Goal: Entertainment & Leisure: Consume media (video, audio)

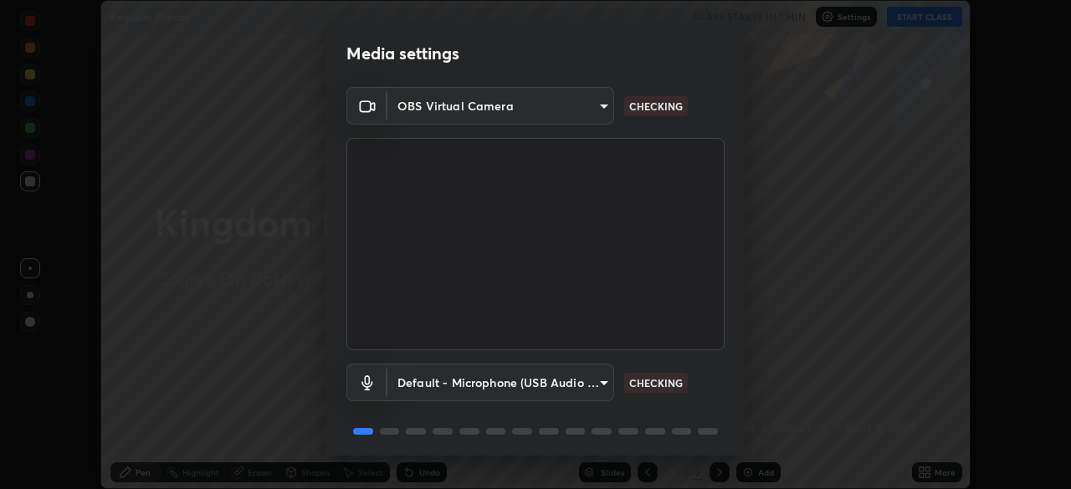
scroll to position [59, 0]
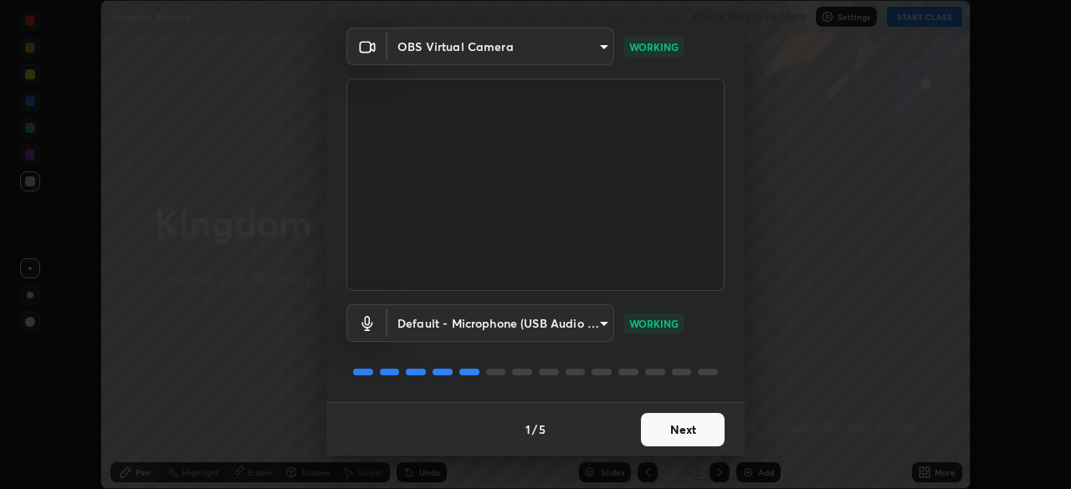
click at [684, 430] on button "Next" at bounding box center [683, 429] width 84 height 33
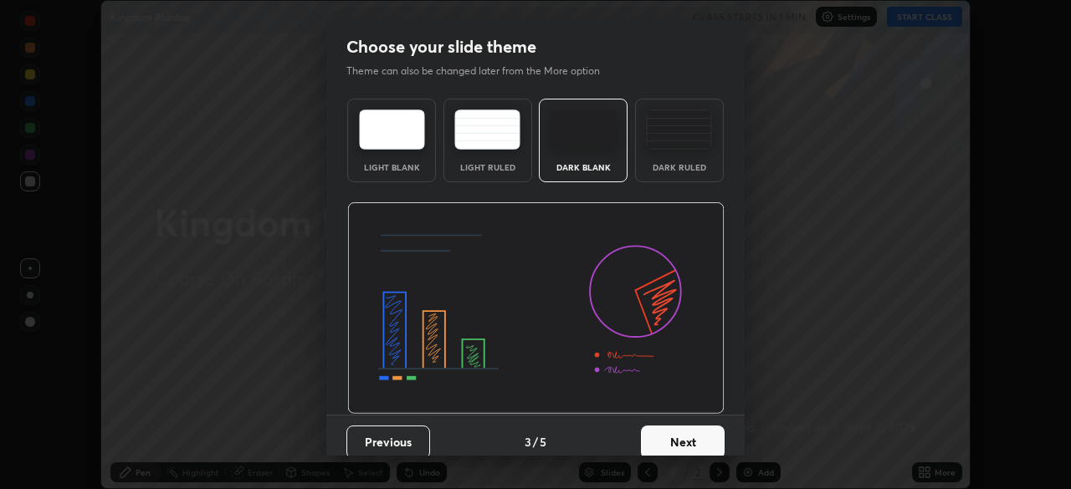
click at [689, 432] on button "Next" at bounding box center [683, 442] width 84 height 33
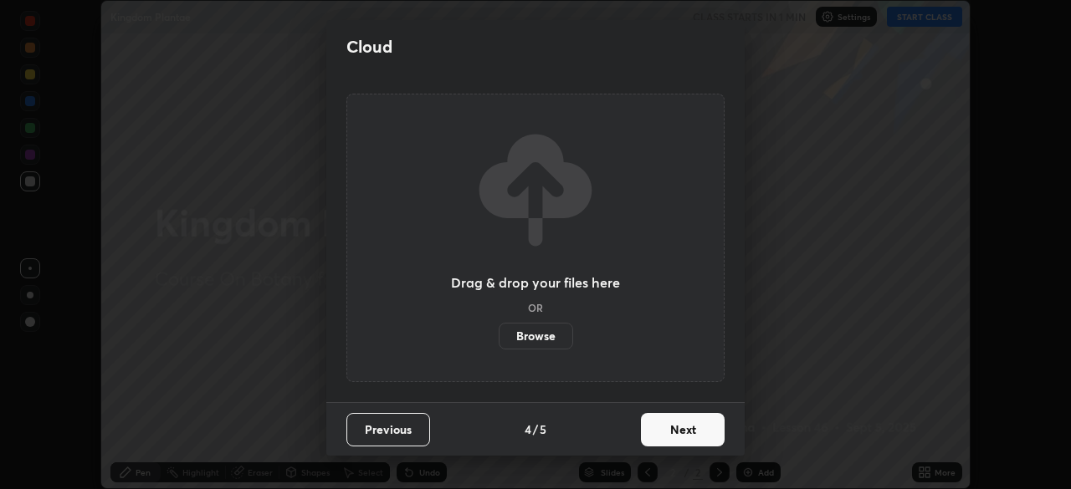
click at [689, 429] on button "Next" at bounding box center [683, 429] width 84 height 33
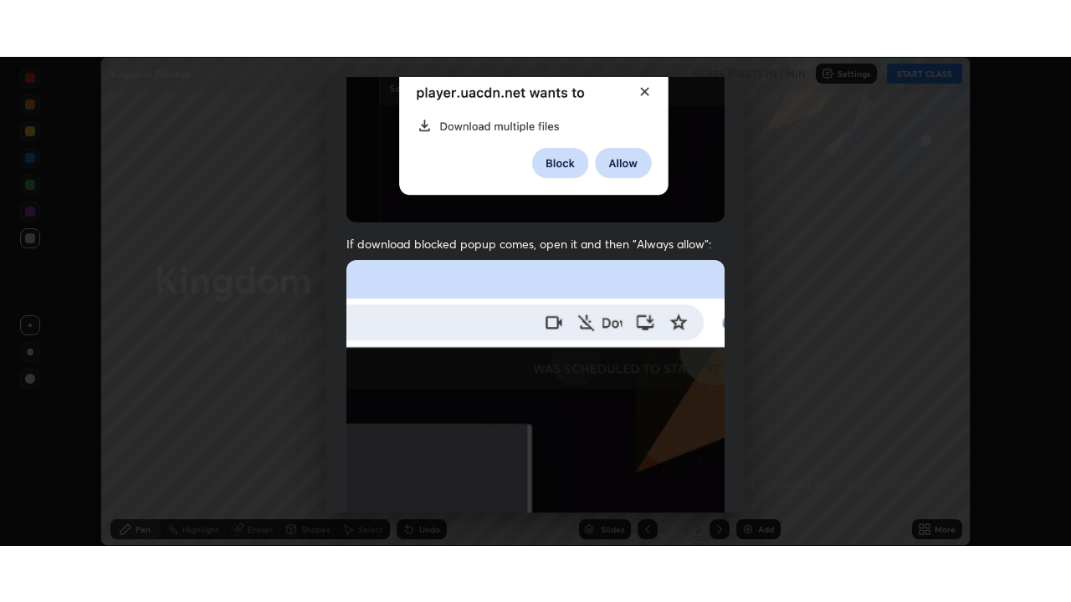
scroll to position [401, 0]
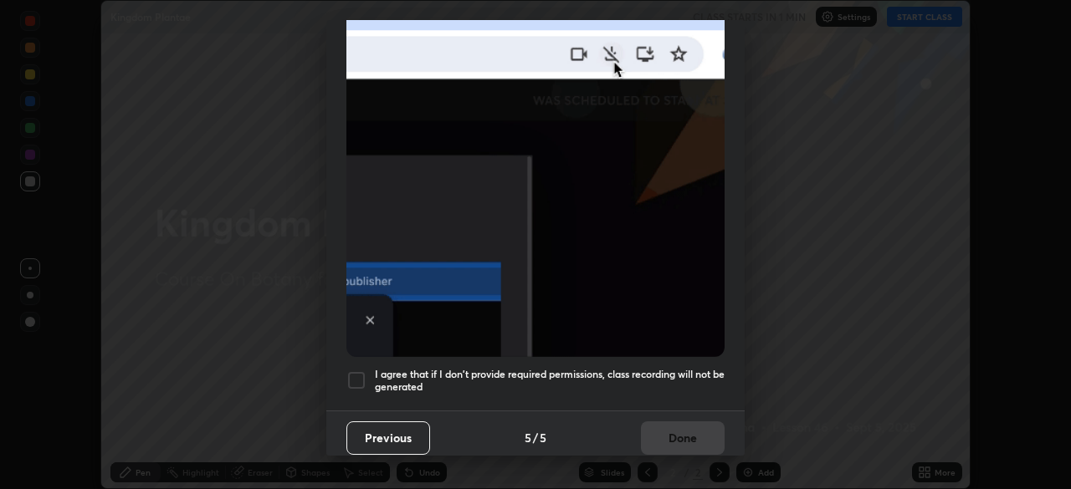
click at [361, 371] on div at bounding box center [356, 381] width 20 height 20
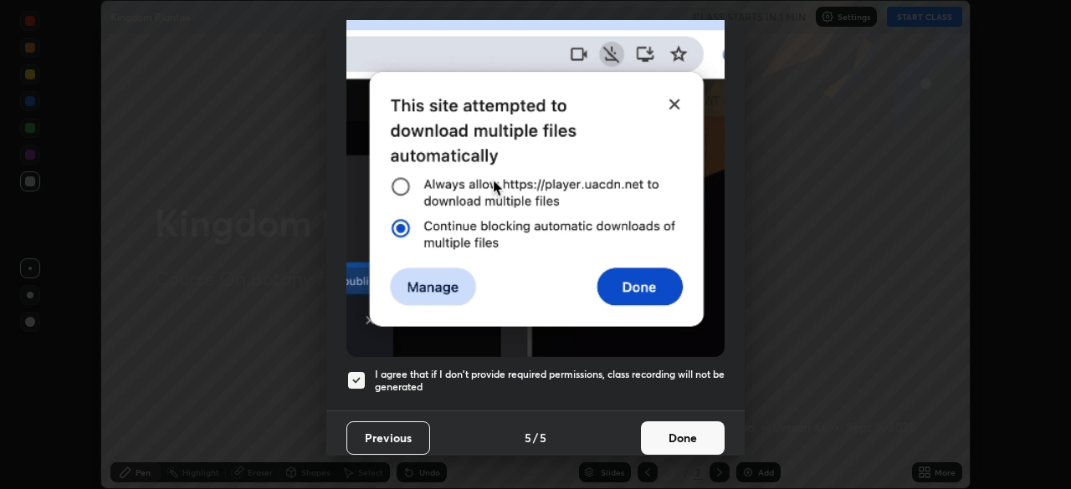
click at [686, 429] on button "Done" at bounding box center [683, 438] width 84 height 33
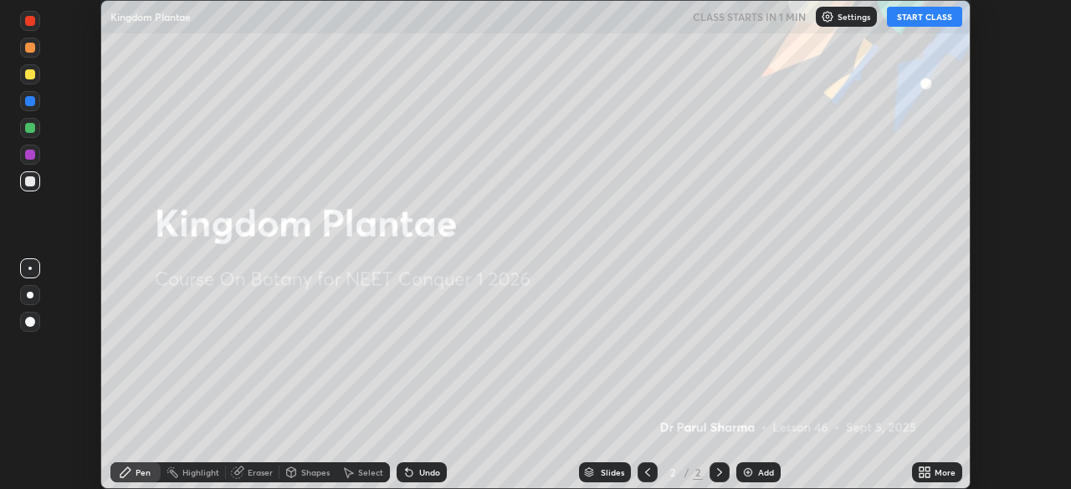
click at [926, 18] on button "START CLASS" at bounding box center [924, 17] width 75 height 20
click at [925, 474] on icon at bounding box center [927, 475] width 4 height 4
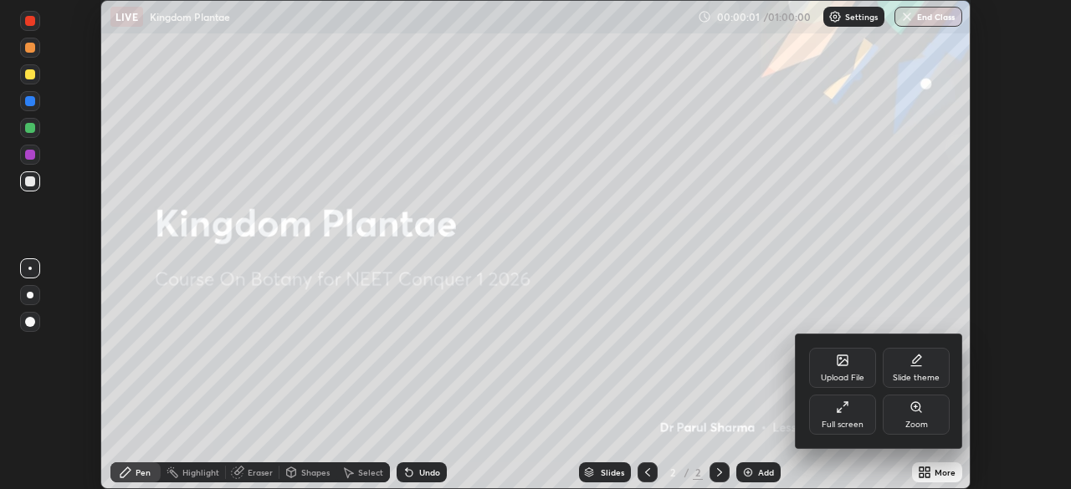
click at [845, 414] on div "Full screen" at bounding box center [842, 415] width 67 height 40
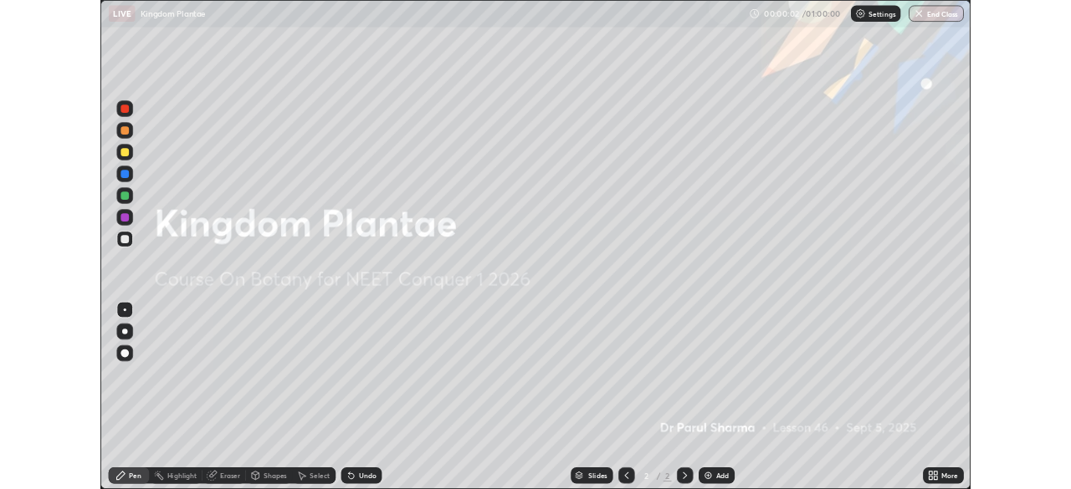
scroll to position [602, 1071]
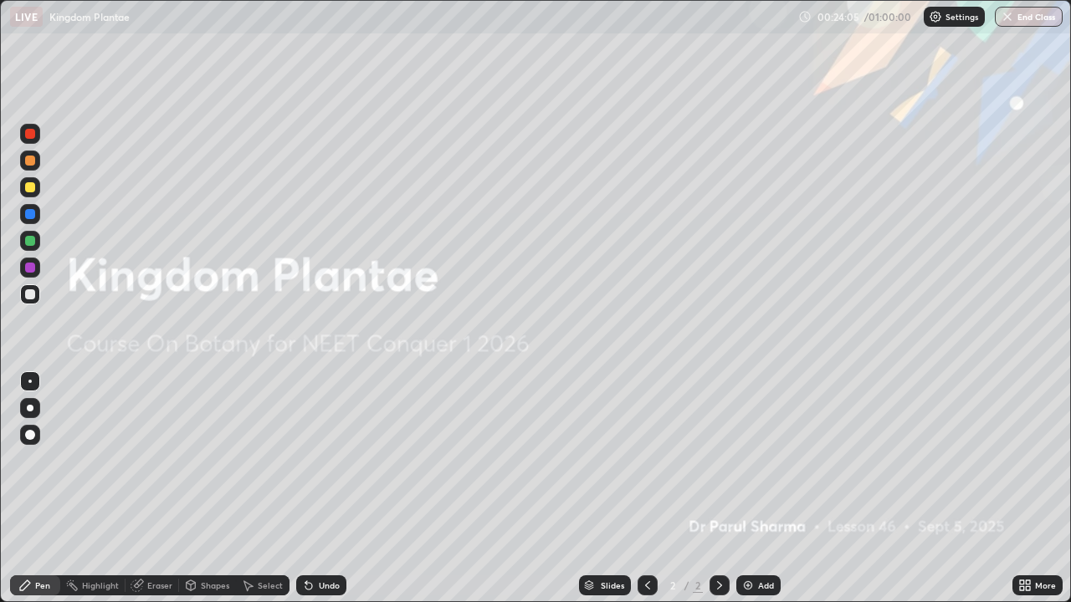
click at [1021, 489] on icon at bounding box center [1022, 583] width 4 height 4
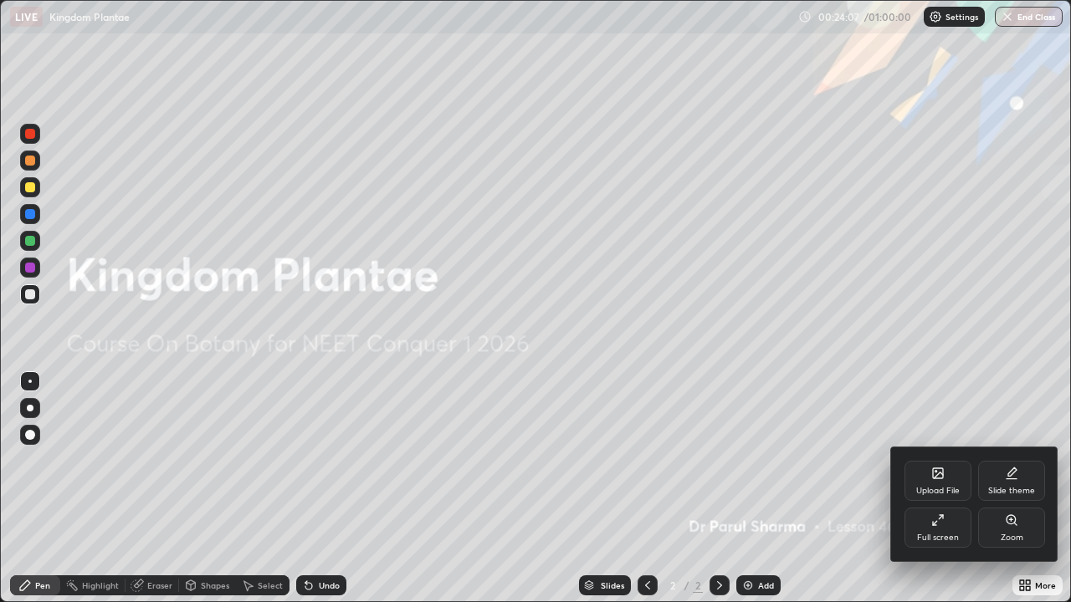
click at [934, 478] on icon at bounding box center [938, 476] width 9 height 6
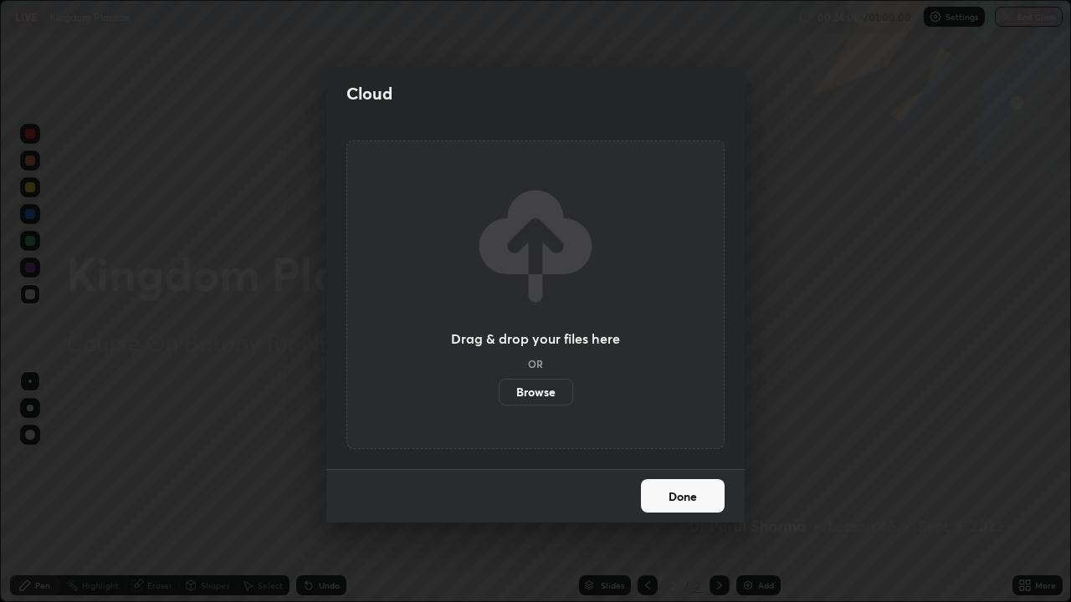
click at [549, 391] on label "Browse" at bounding box center [536, 392] width 74 height 27
click at [499, 391] on input "Browse" at bounding box center [499, 392] width 0 height 27
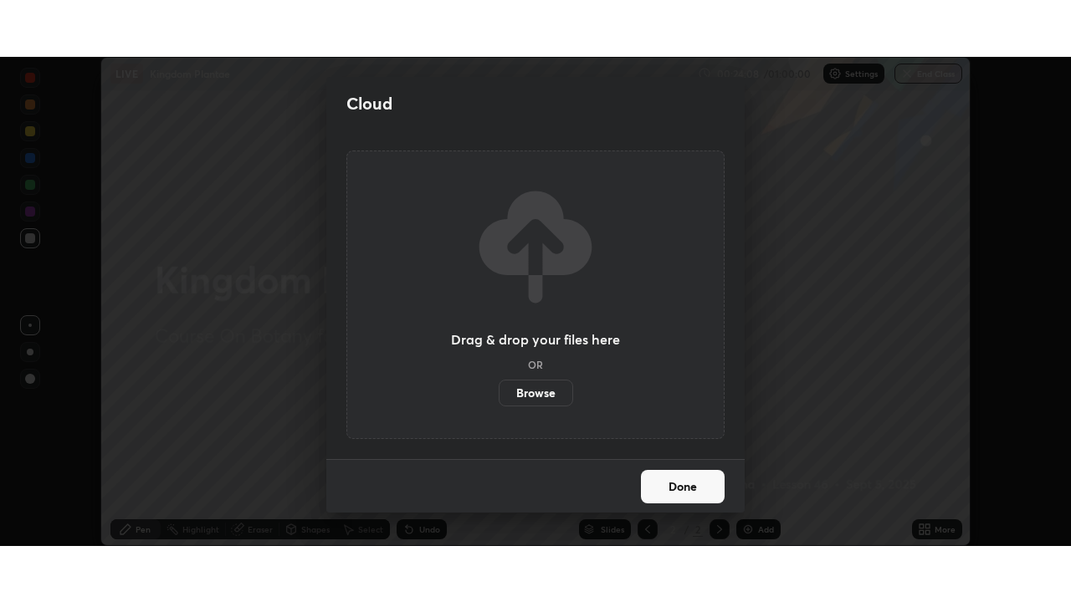
scroll to position [83162, 82580]
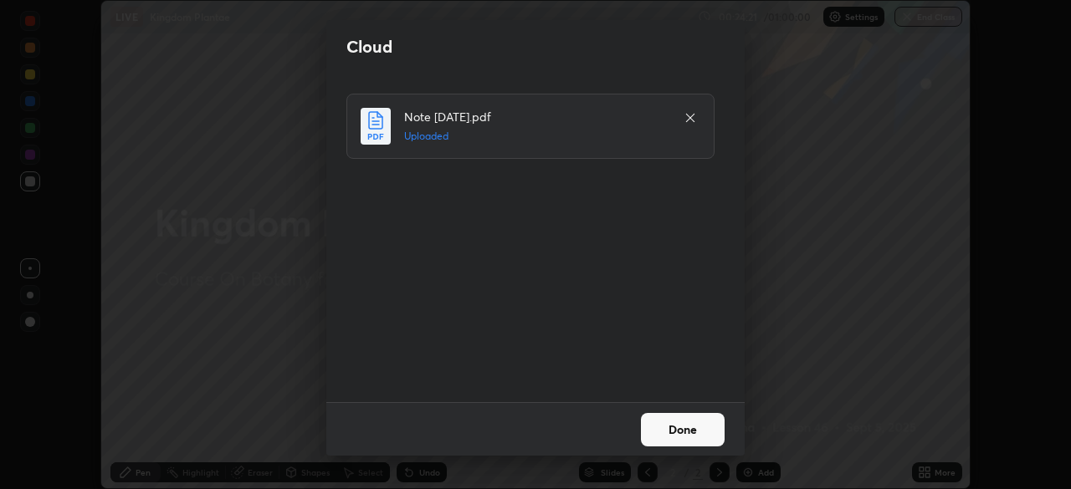
click at [682, 429] on button "Done" at bounding box center [683, 429] width 84 height 33
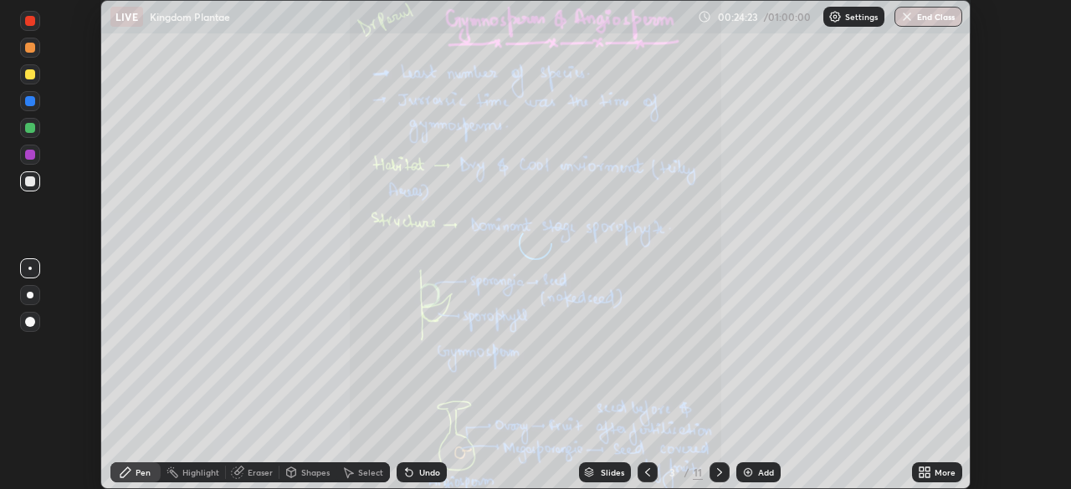
click at [923, 471] on icon at bounding box center [921, 470] width 4 height 4
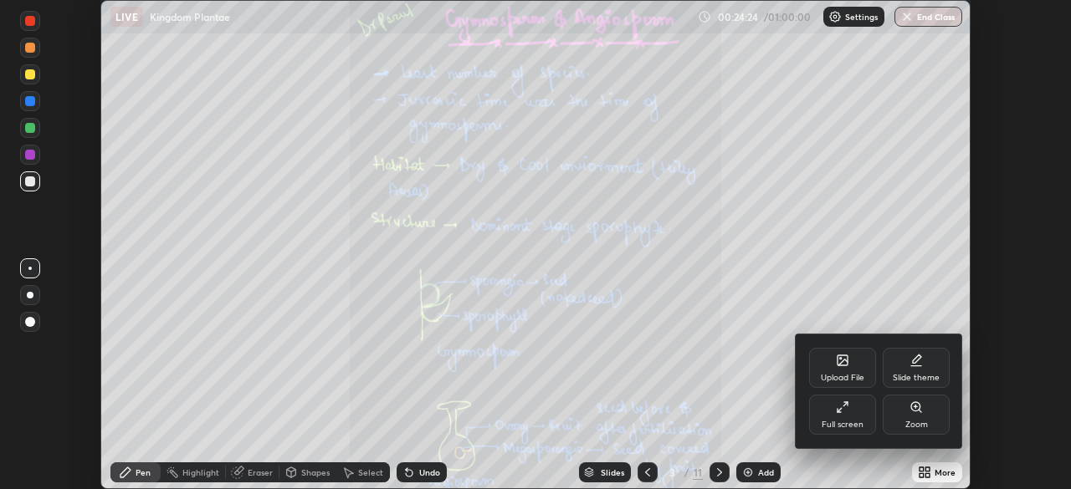
click at [844, 413] on icon at bounding box center [842, 407] width 13 height 13
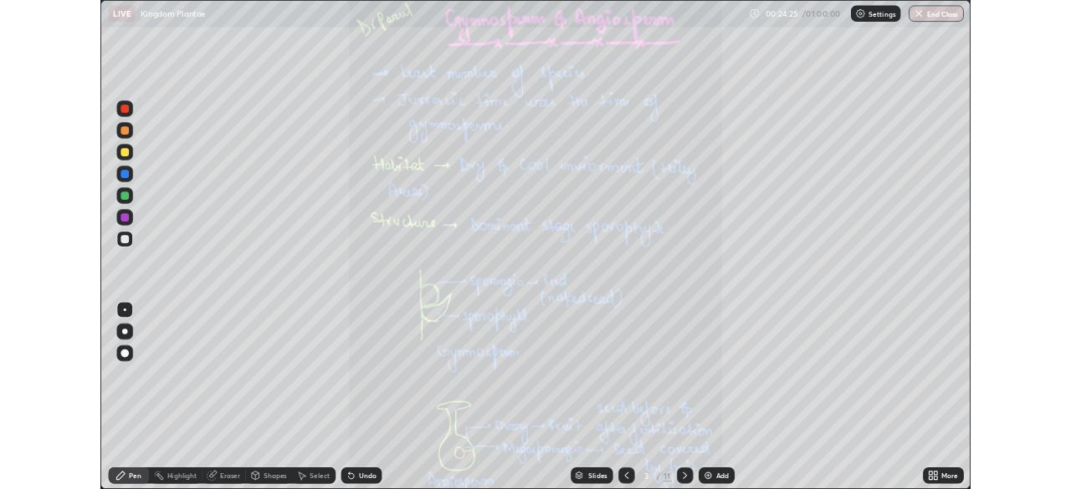
scroll to position [602, 1071]
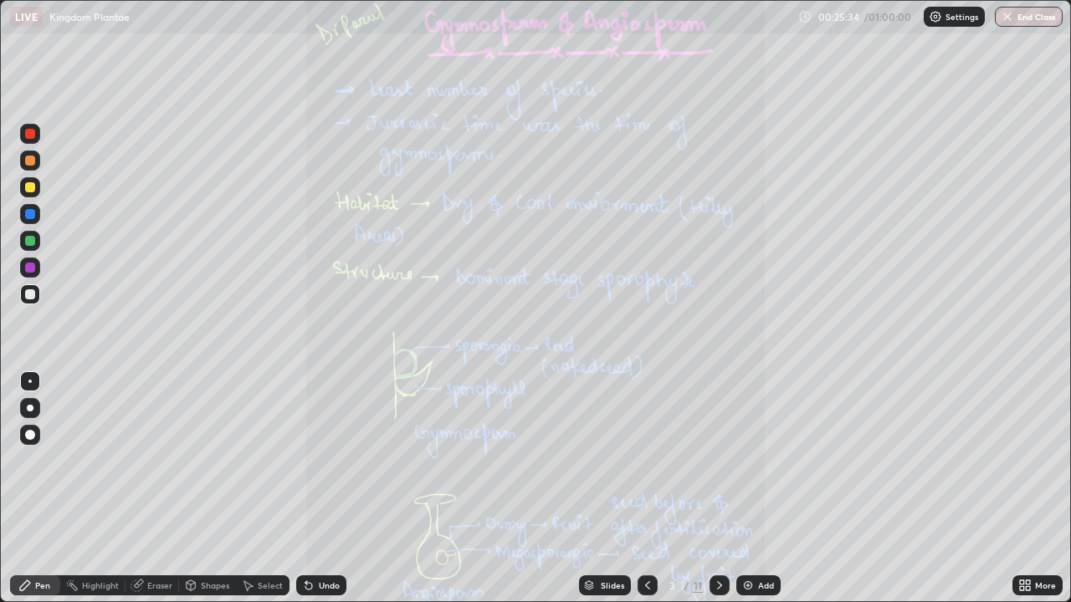
click at [1026, 489] on icon at bounding box center [1028, 588] width 4 height 4
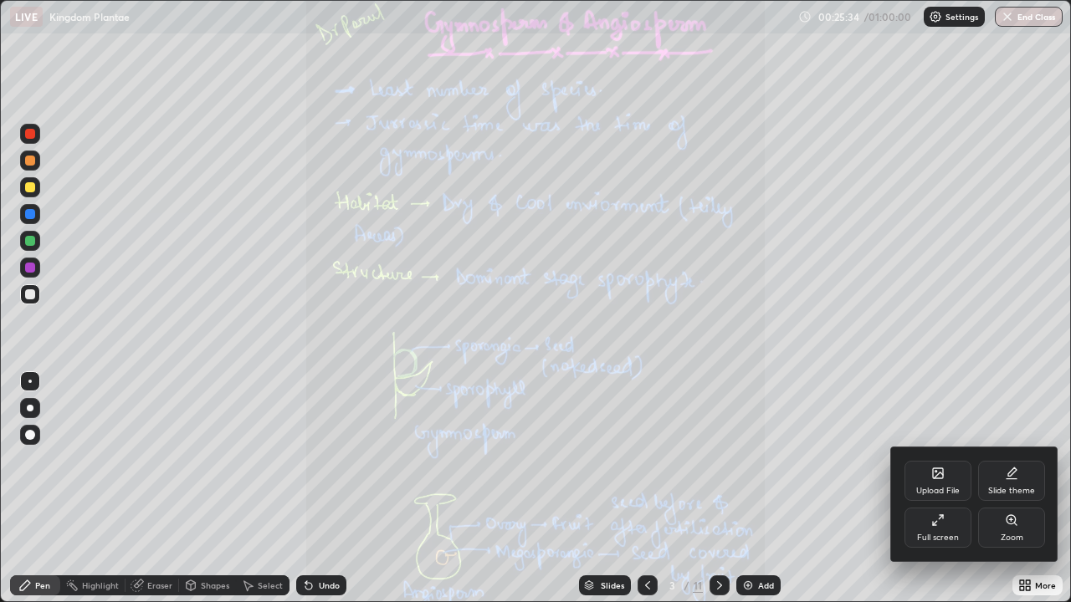
click at [930, 489] on div "Full screen" at bounding box center [937, 528] width 67 height 40
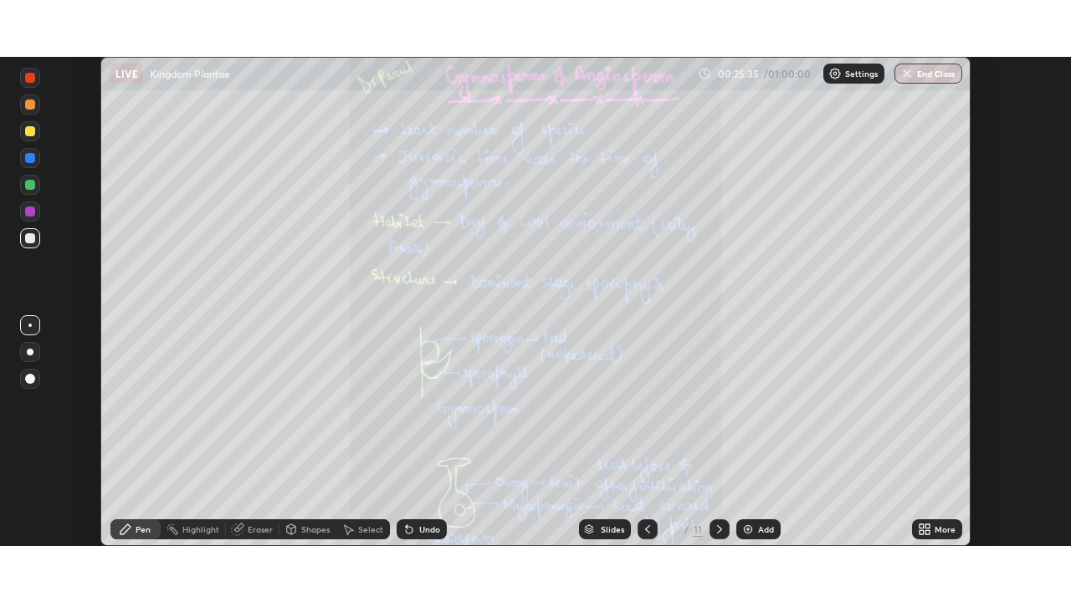
scroll to position [83162, 82580]
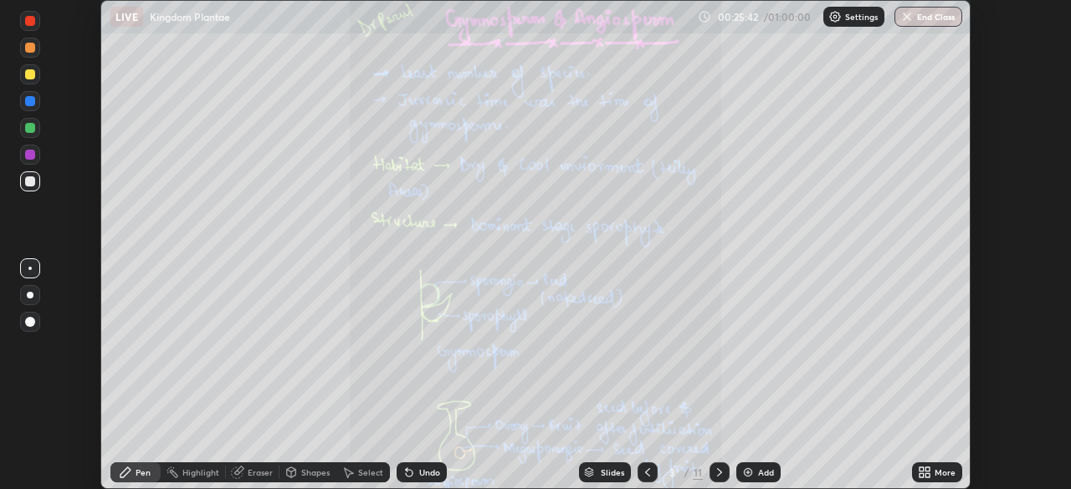
click at [922, 471] on icon at bounding box center [921, 470] width 4 height 4
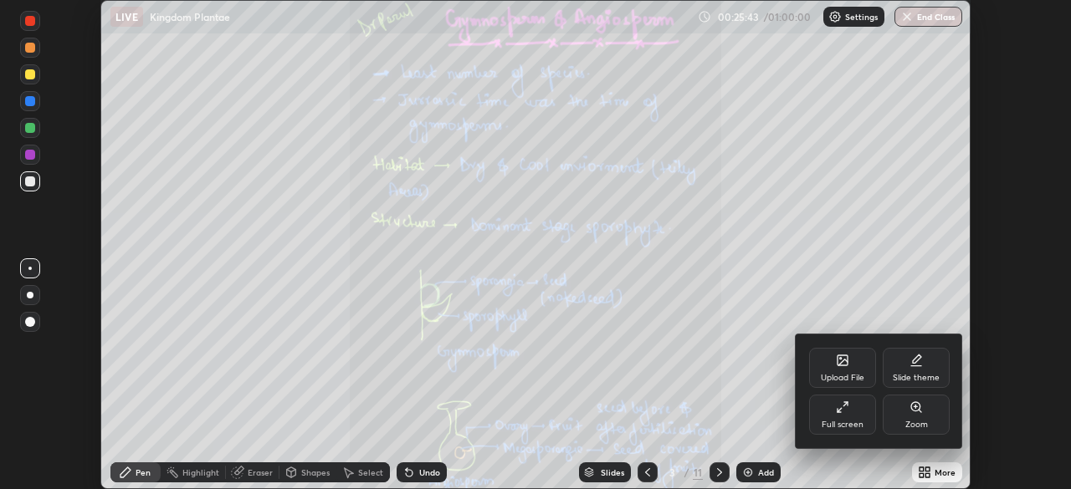
click at [844, 417] on div "Full screen" at bounding box center [842, 415] width 67 height 40
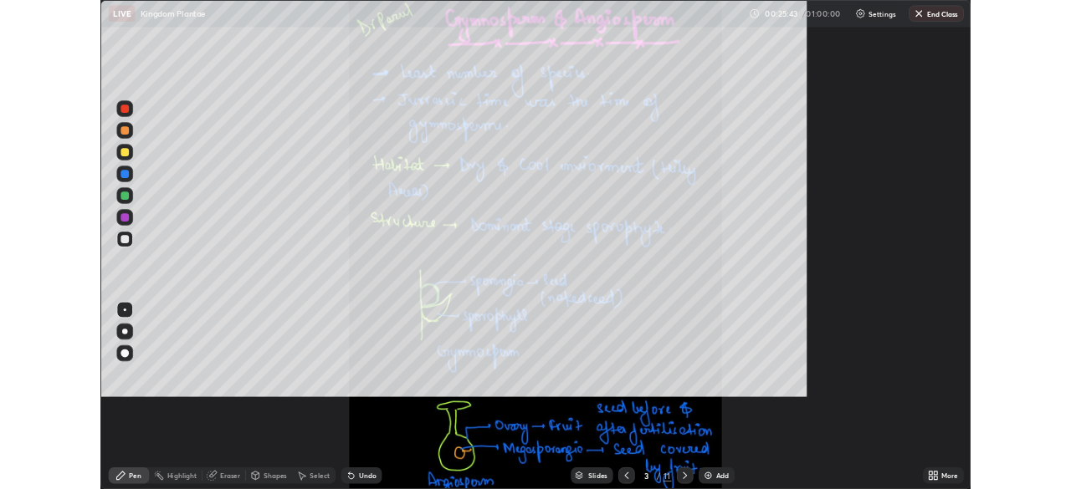
scroll to position [602, 1071]
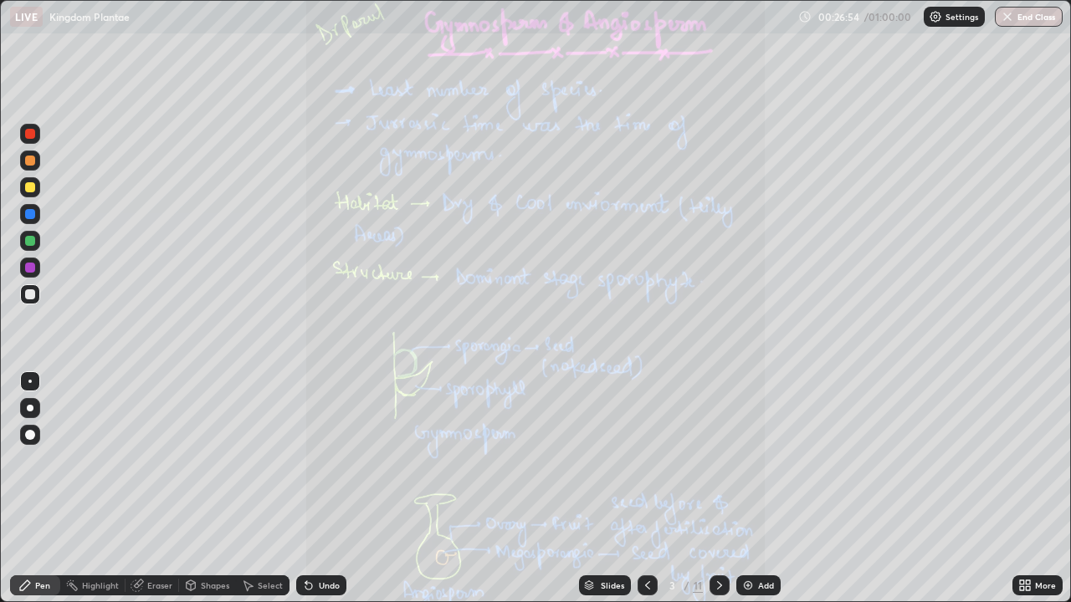
click at [718, 489] on icon at bounding box center [719, 585] width 13 height 13
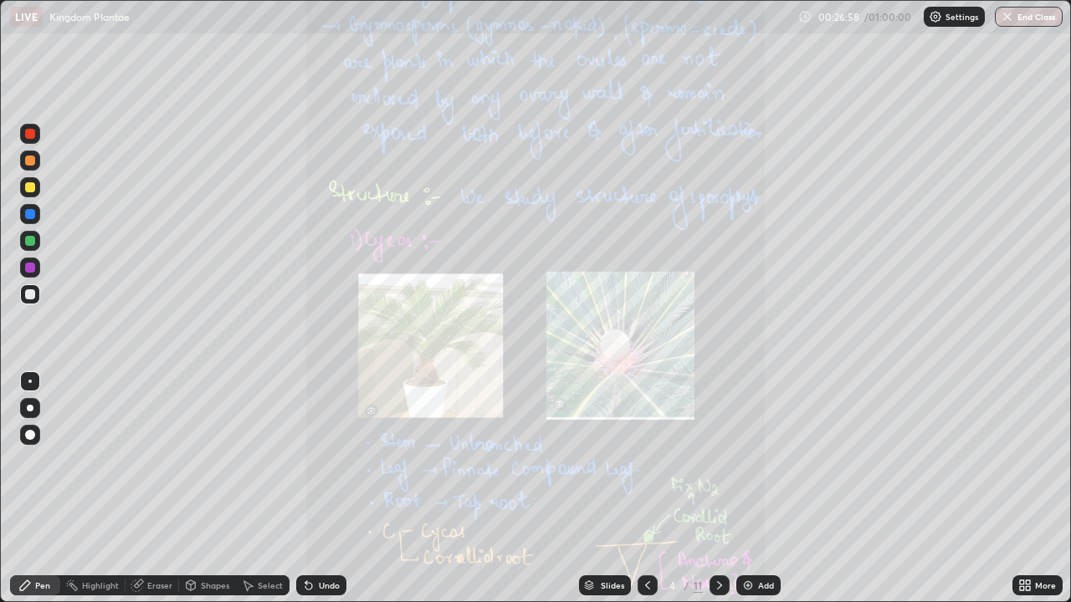
click at [1021, 489] on icon at bounding box center [1022, 583] width 4 height 4
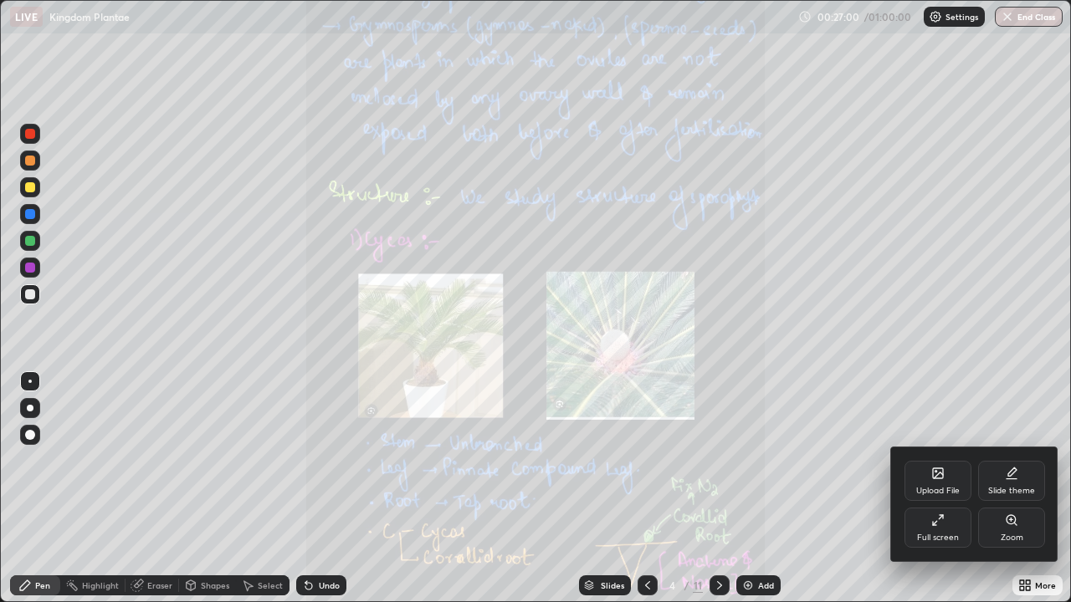
click at [1007, 489] on icon at bounding box center [1010, 519] width 9 height 9
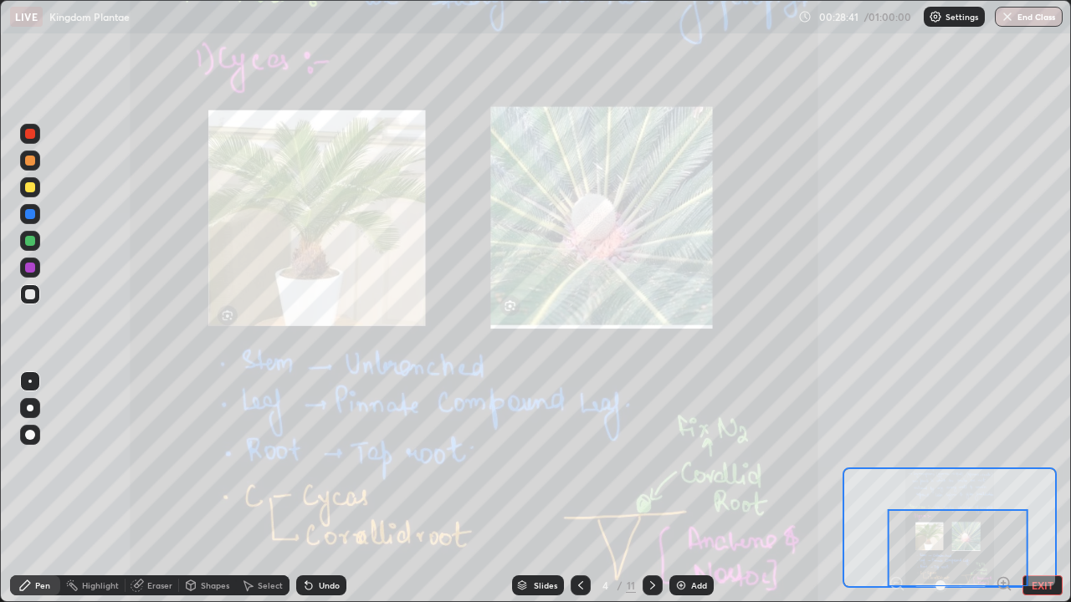
click at [650, 489] on icon at bounding box center [652, 585] width 13 height 13
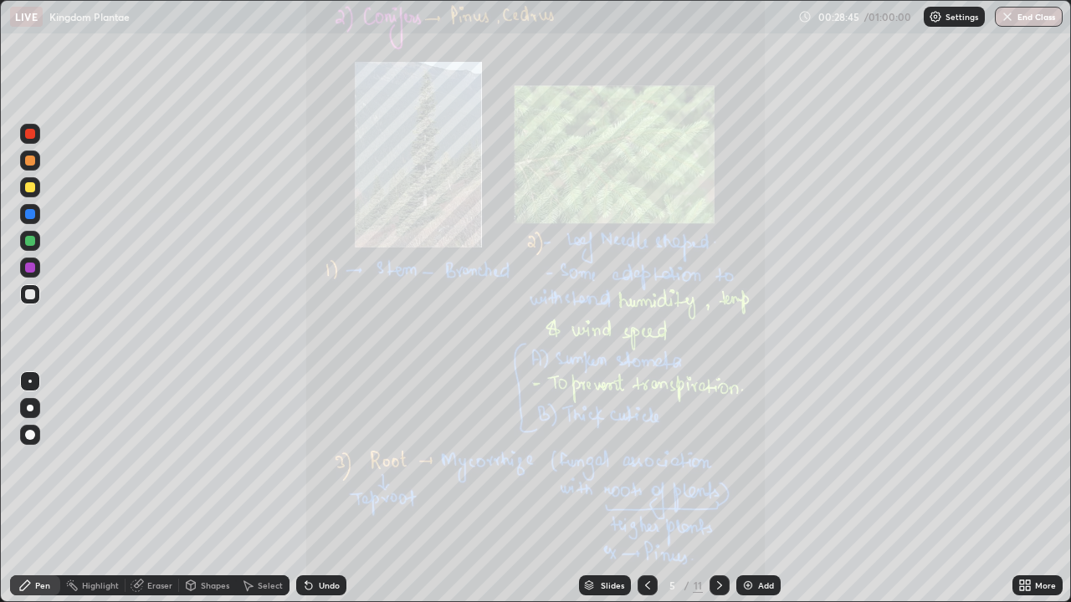
click at [1021, 489] on icon at bounding box center [1022, 588] width 4 height 4
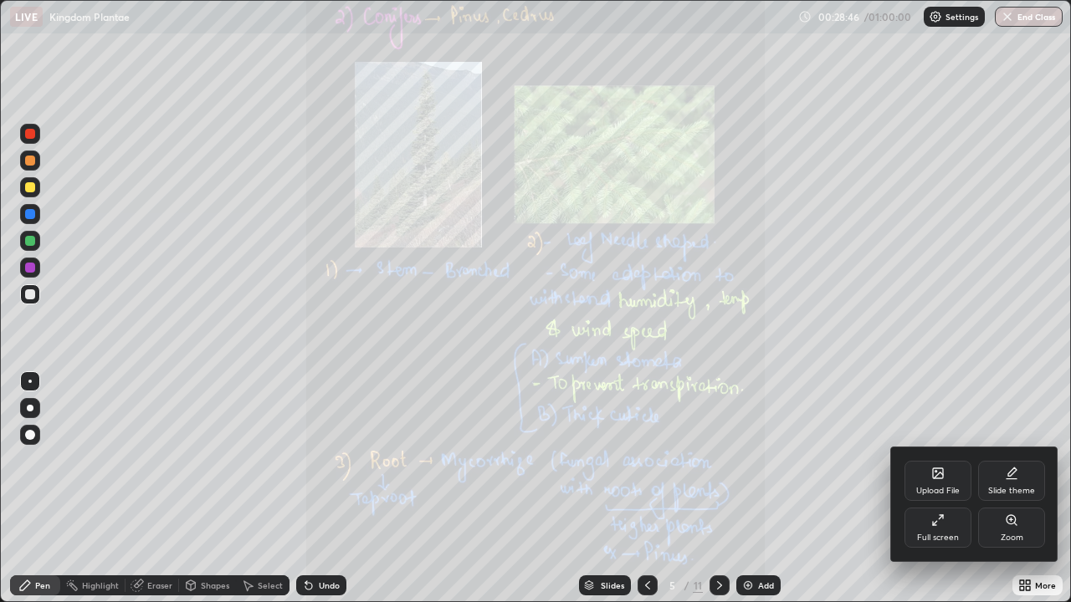
click at [1007, 489] on icon at bounding box center [1010, 519] width 9 height 9
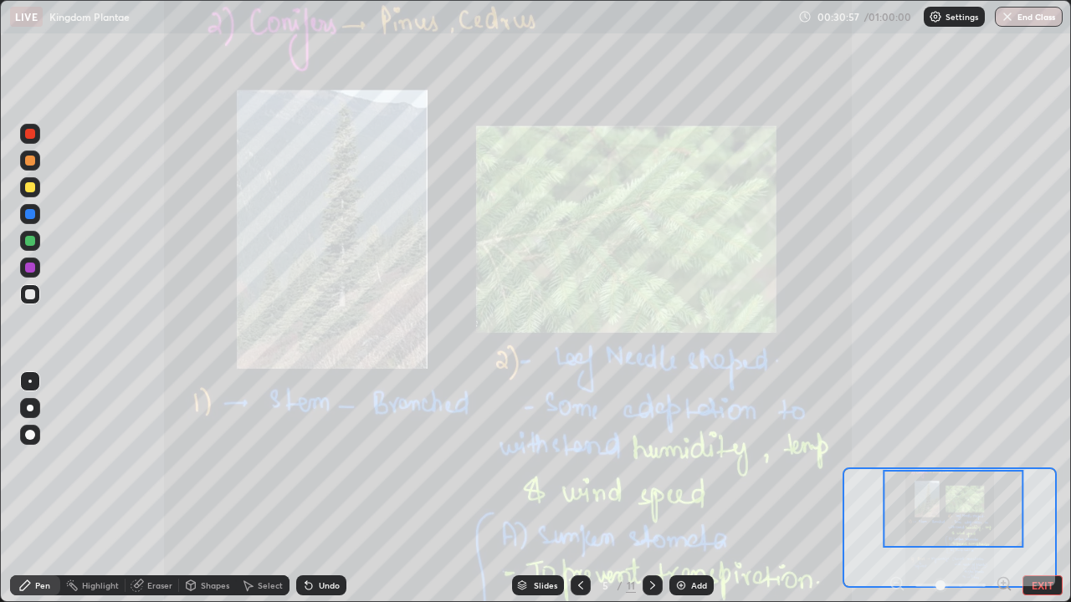
click at [650, 489] on icon at bounding box center [652, 585] width 5 height 8
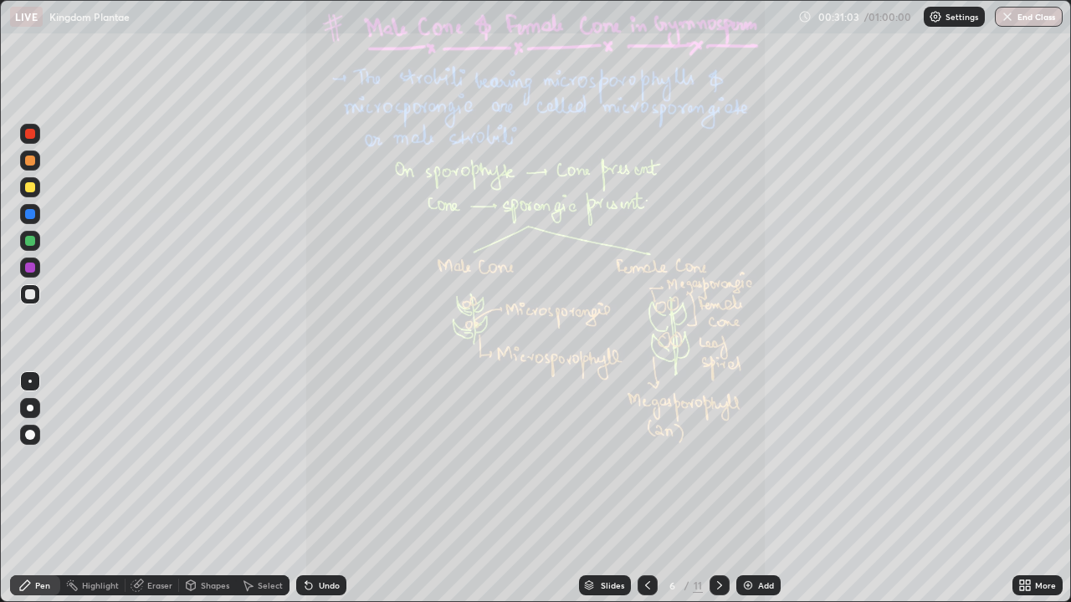
click at [645, 489] on icon at bounding box center [647, 585] width 5 height 8
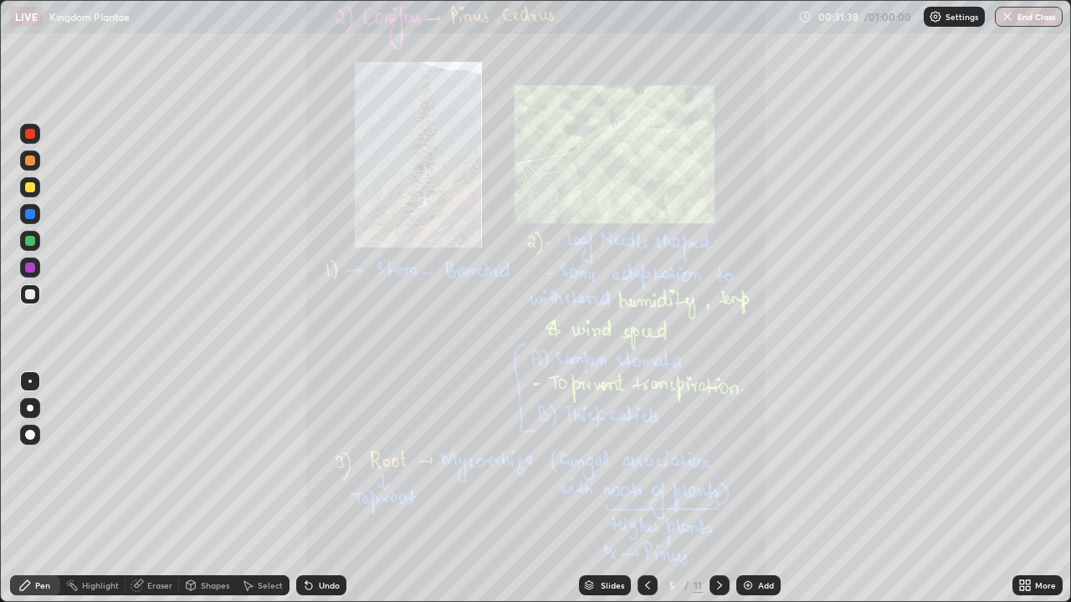
click at [716, 489] on icon at bounding box center [719, 585] width 13 height 13
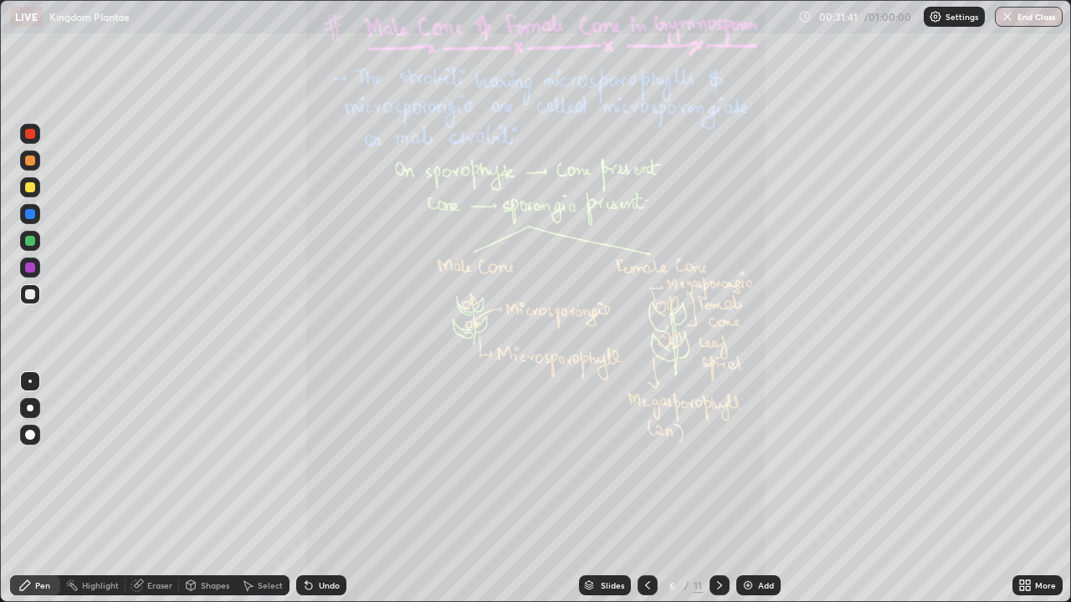
click at [719, 489] on icon at bounding box center [719, 585] width 5 height 8
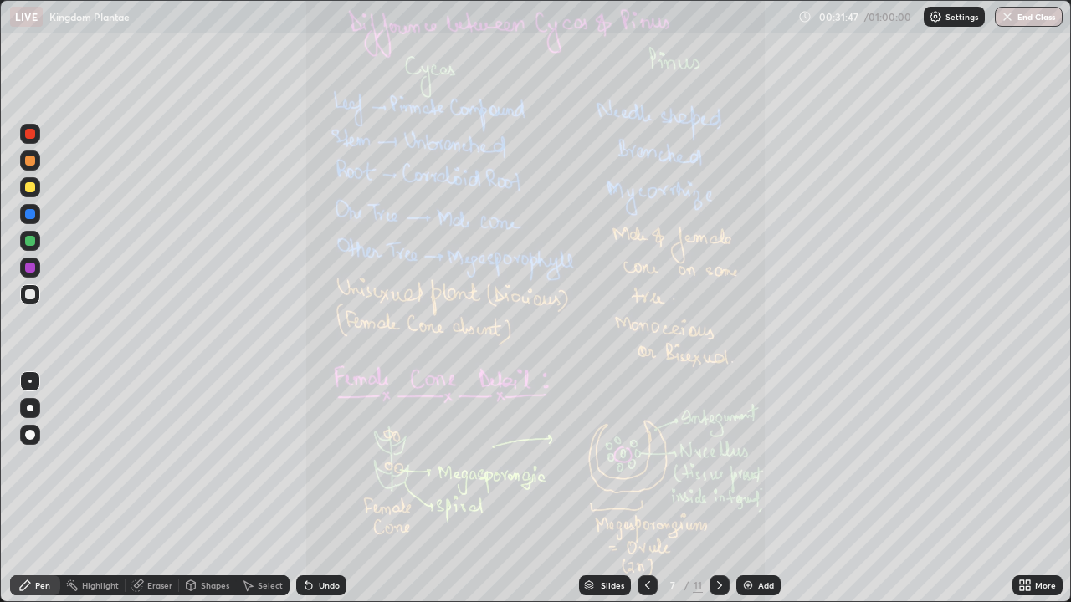
click at [1030, 489] on icon at bounding box center [1028, 588] width 4 height 4
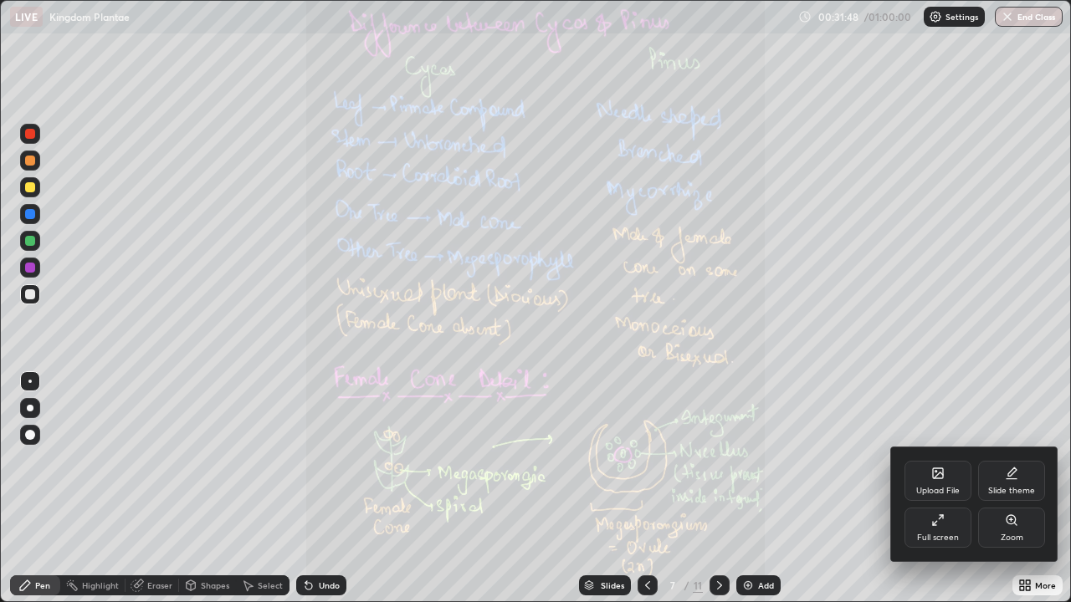
click at [1006, 489] on icon at bounding box center [1011, 520] width 13 height 13
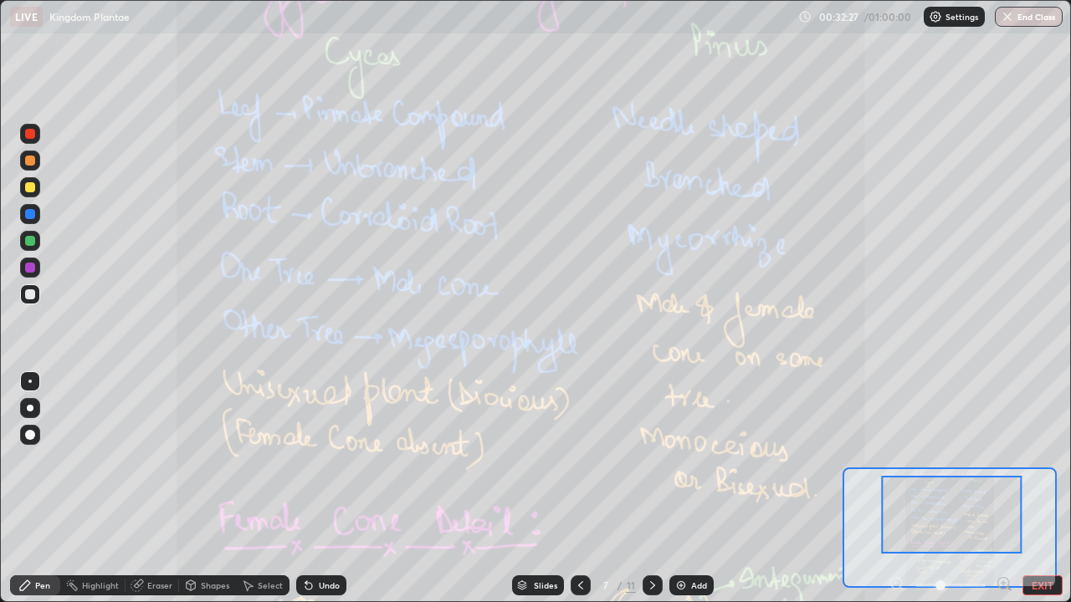
click at [579, 489] on icon at bounding box center [580, 585] width 5 height 8
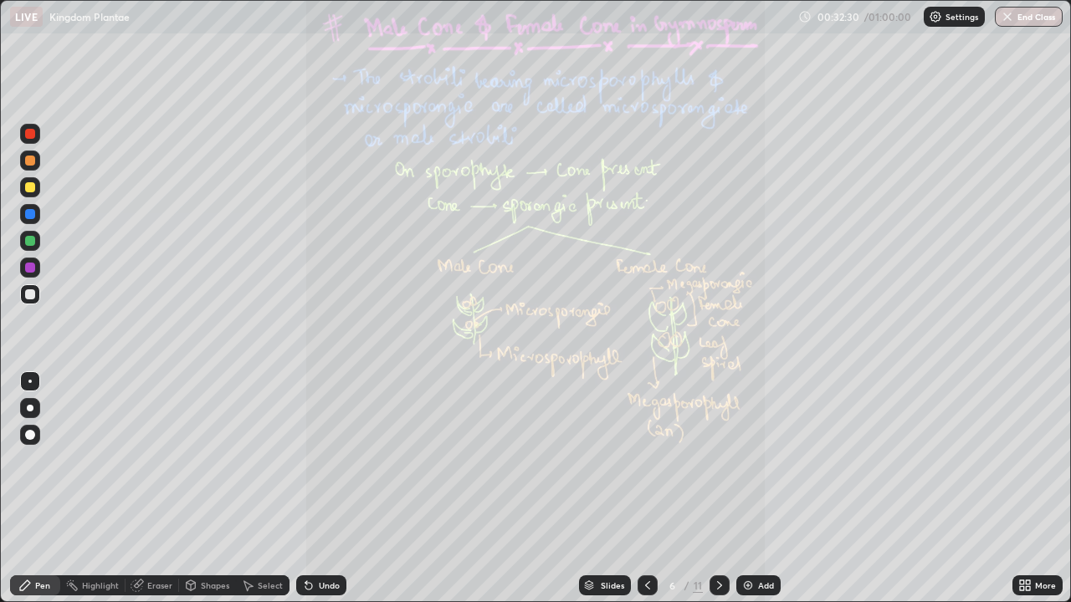
click at [645, 489] on icon at bounding box center [647, 585] width 13 height 13
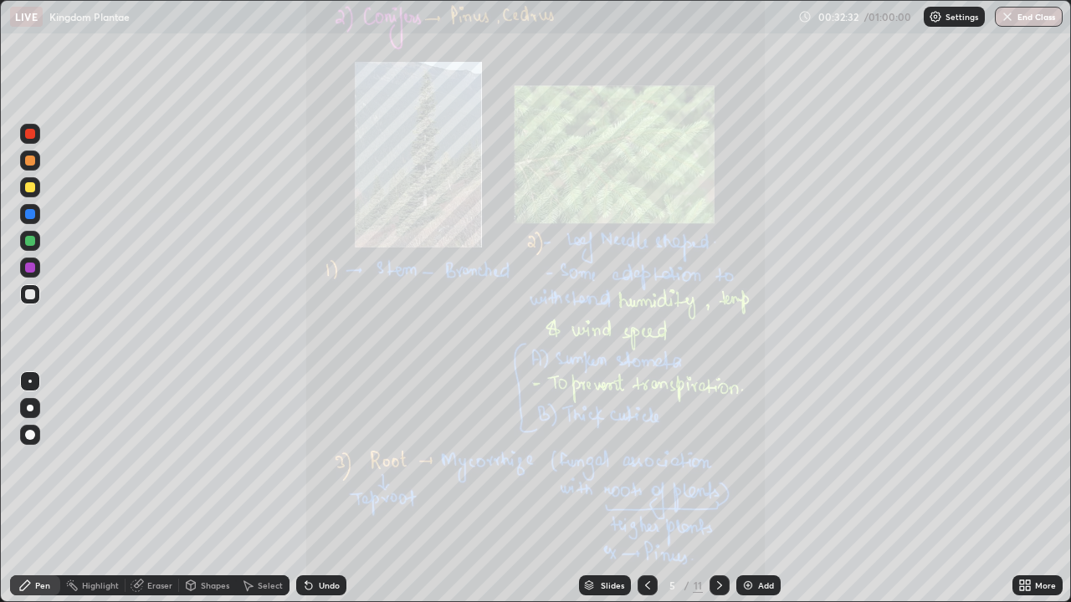
click at [716, 489] on icon at bounding box center [719, 585] width 13 height 13
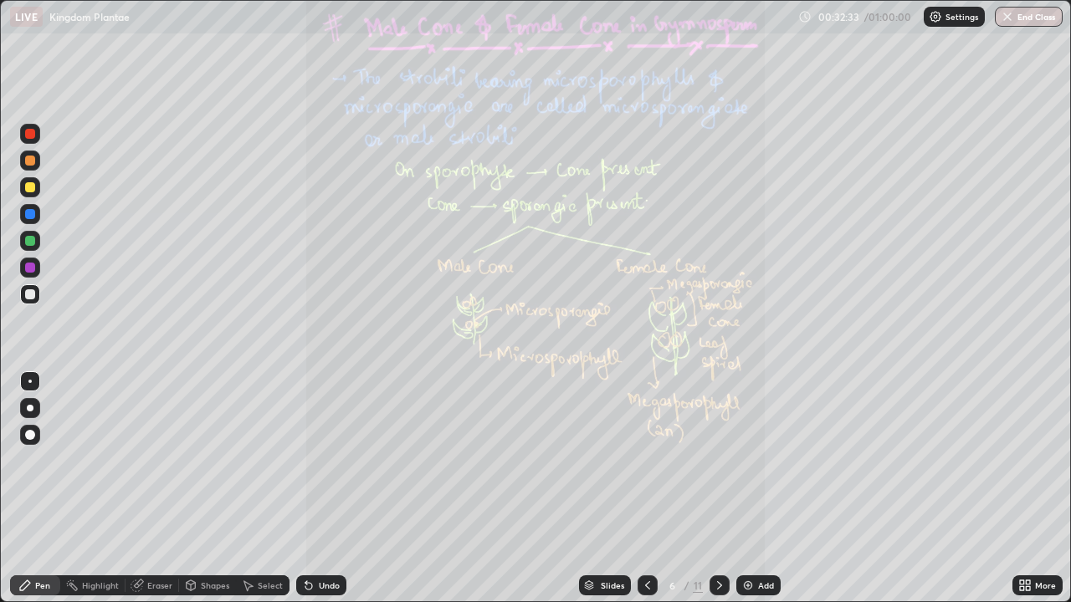
click at [1027, 489] on icon at bounding box center [1028, 588] width 4 height 4
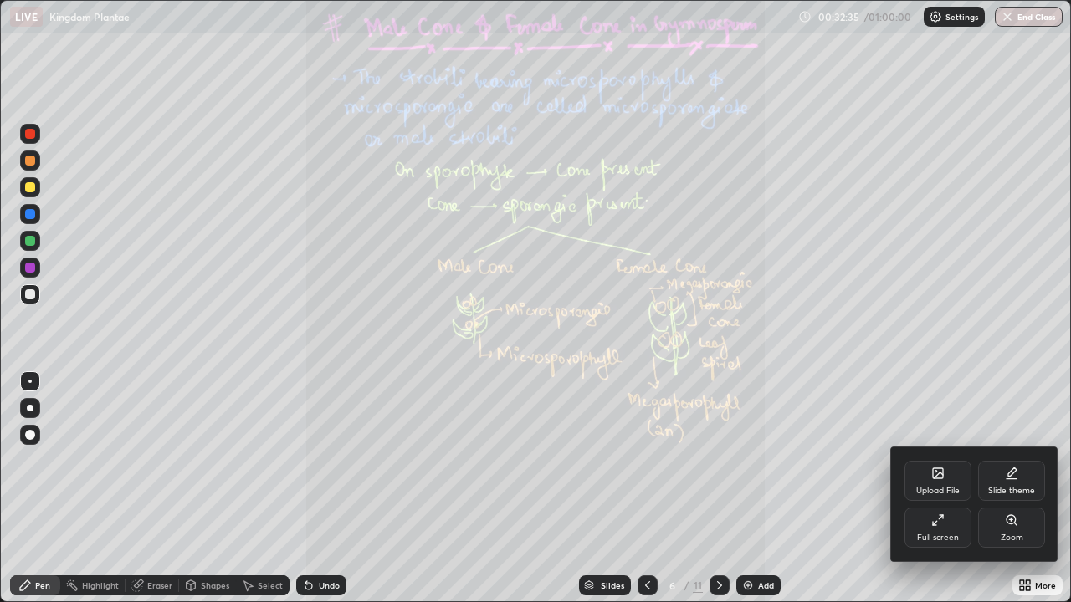
click at [1005, 489] on icon at bounding box center [1011, 520] width 13 height 13
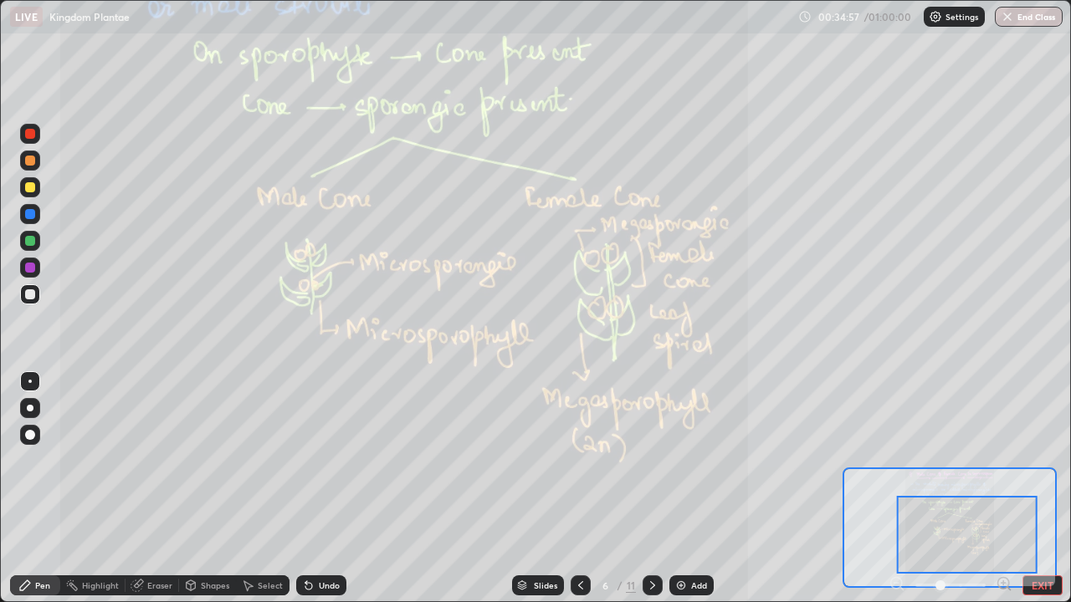
click at [651, 489] on icon at bounding box center [652, 585] width 13 height 13
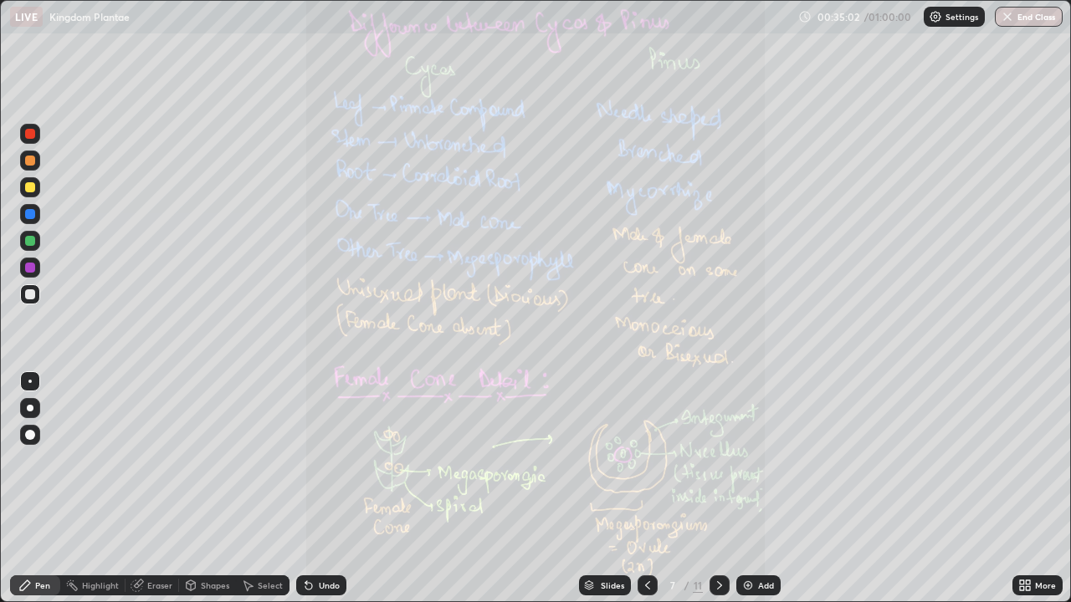
click at [1021, 489] on icon at bounding box center [1022, 583] width 4 height 4
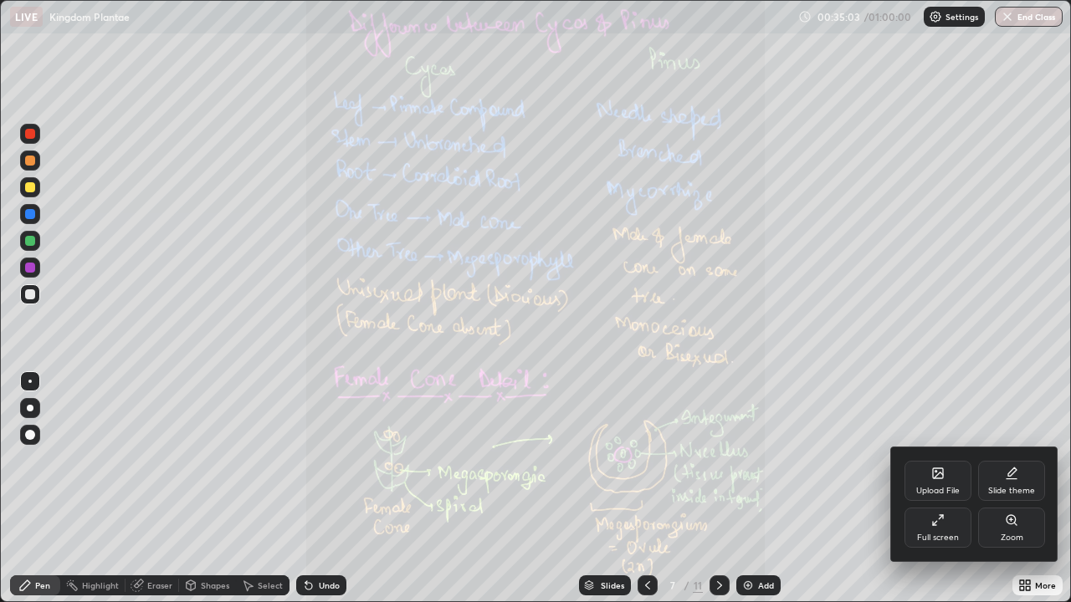
click at [1006, 489] on icon at bounding box center [1011, 520] width 13 height 13
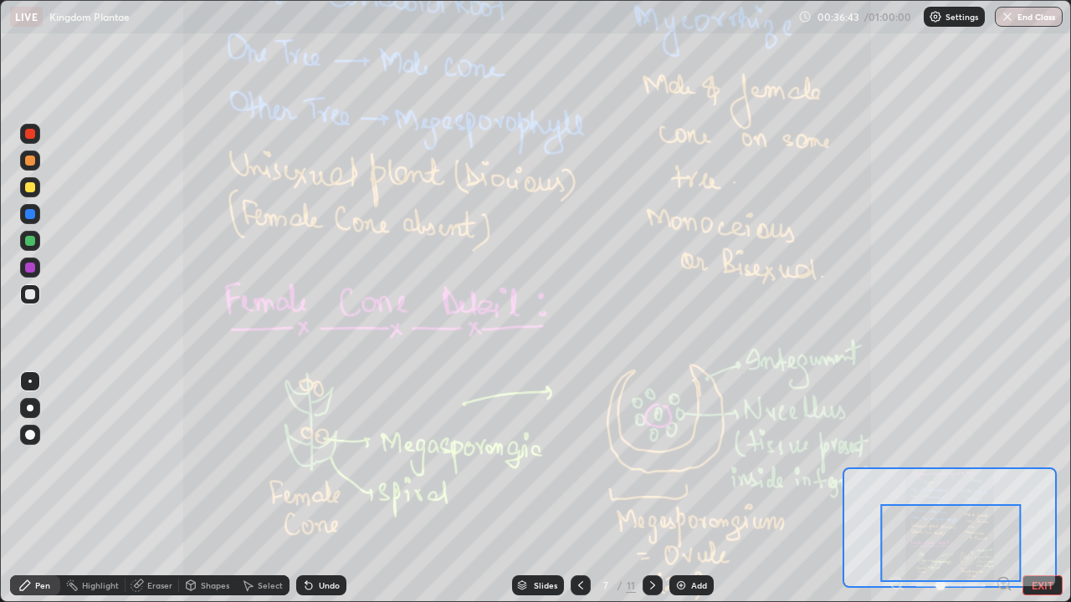
click at [651, 489] on icon at bounding box center [652, 585] width 13 height 13
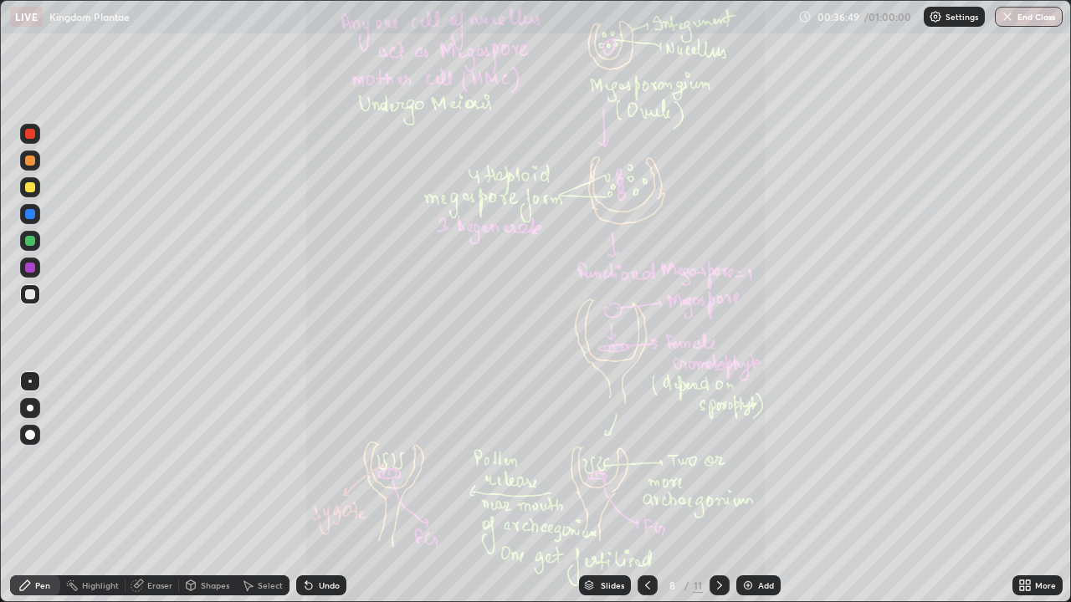
click at [1030, 489] on icon at bounding box center [1028, 588] width 4 height 4
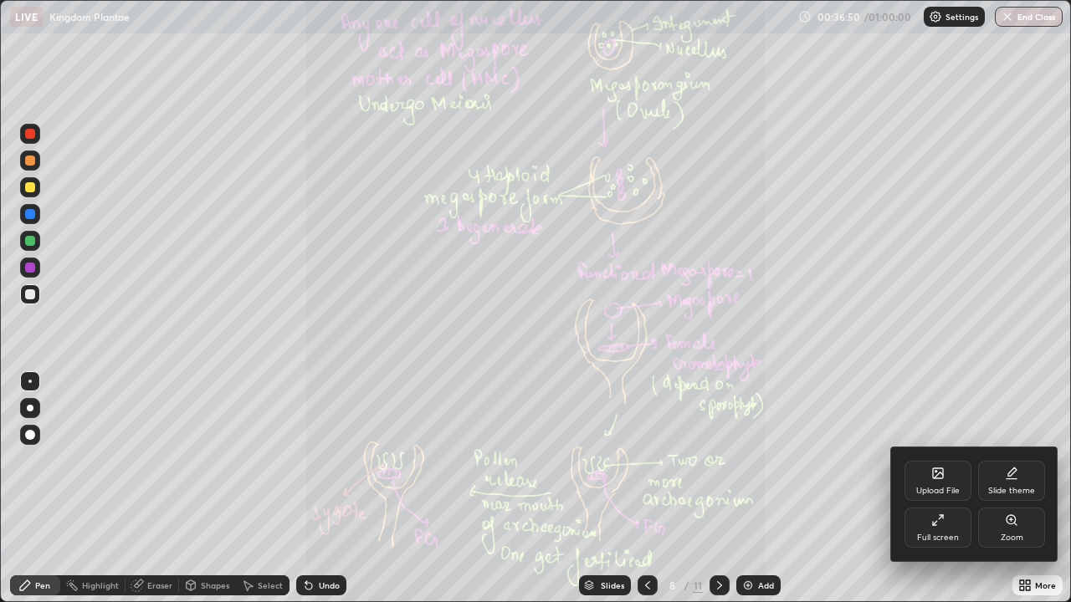
click at [1011, 489] on icon at bounding box center [1010, 519] width 9 height 9
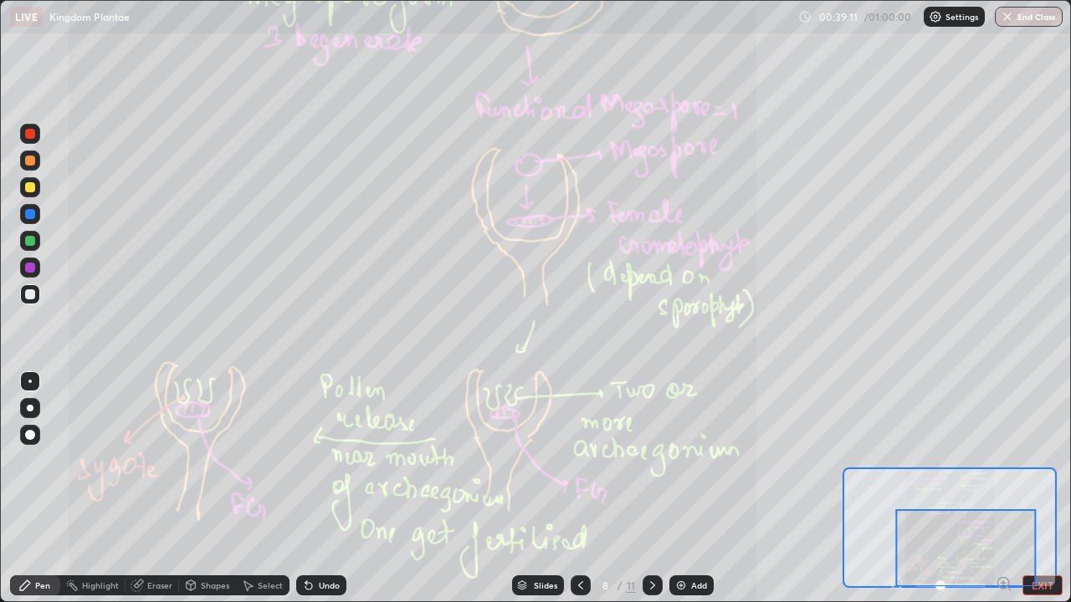
click at [650, 489] on icon at bounding box center [652, 585] width 5 height 8
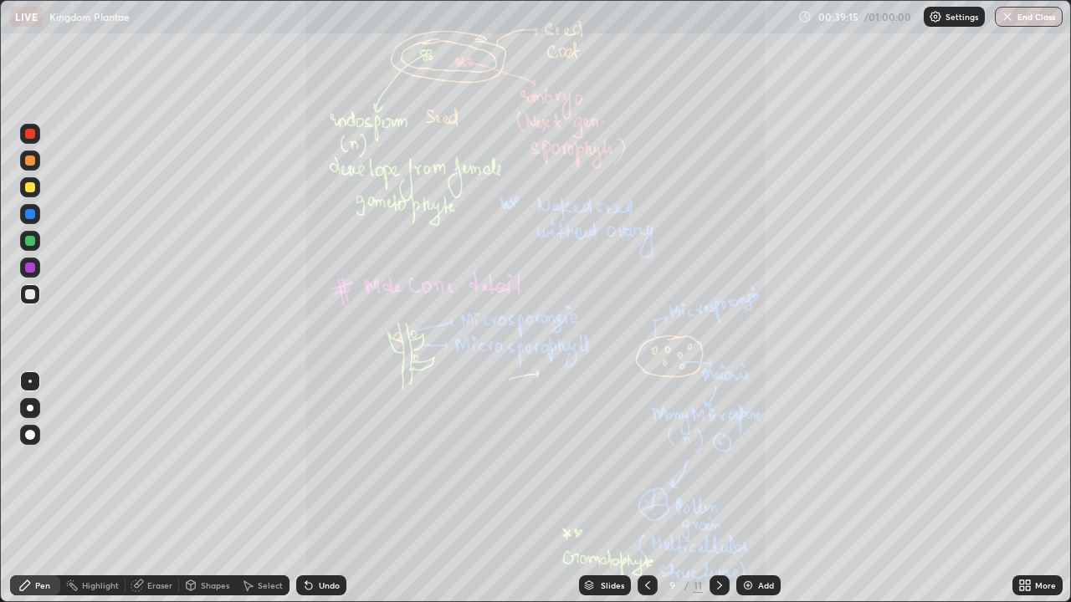
click at [1024, 489] on icon at bounding box center [1024, 585] width 13 height 13
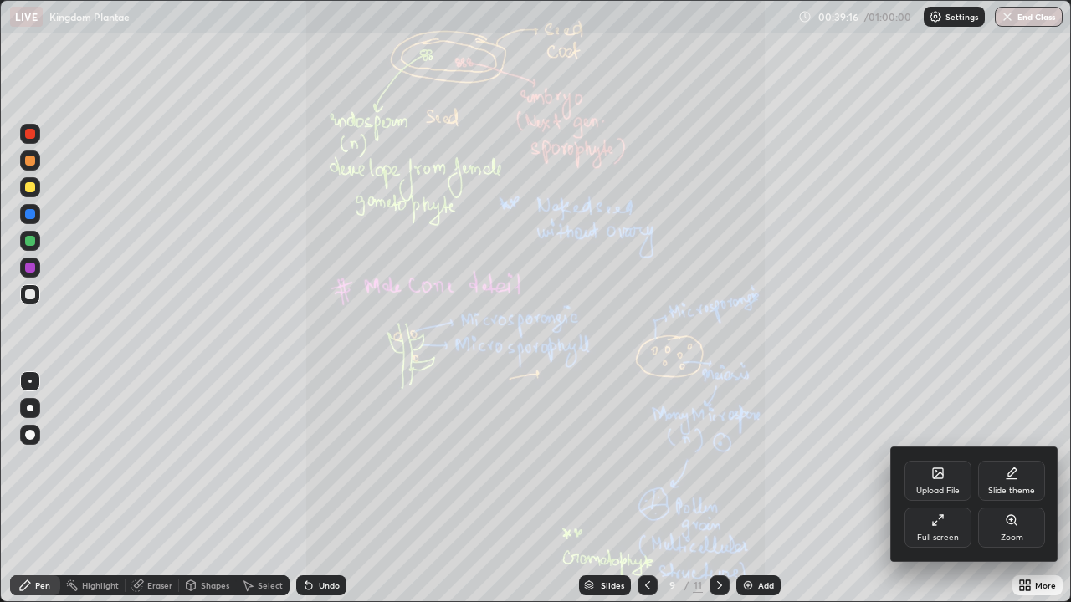
click at [1011, 489] on div "Zoom" at bounding box center [1011, 528] width 67 height 40
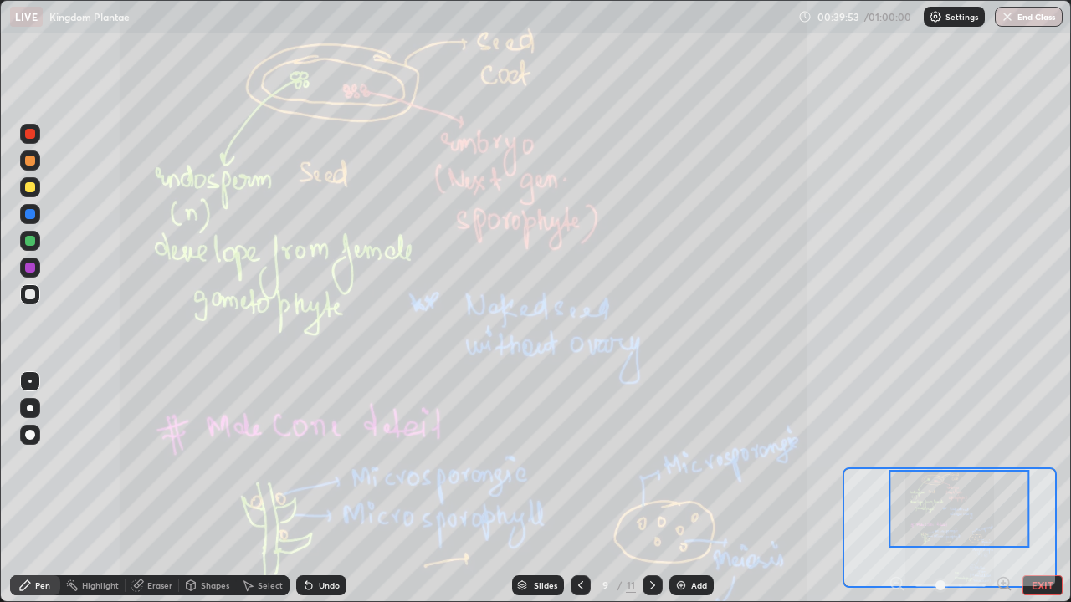
click at [576, 489] on icon at bounding box center [580, 585] width 13 height 13
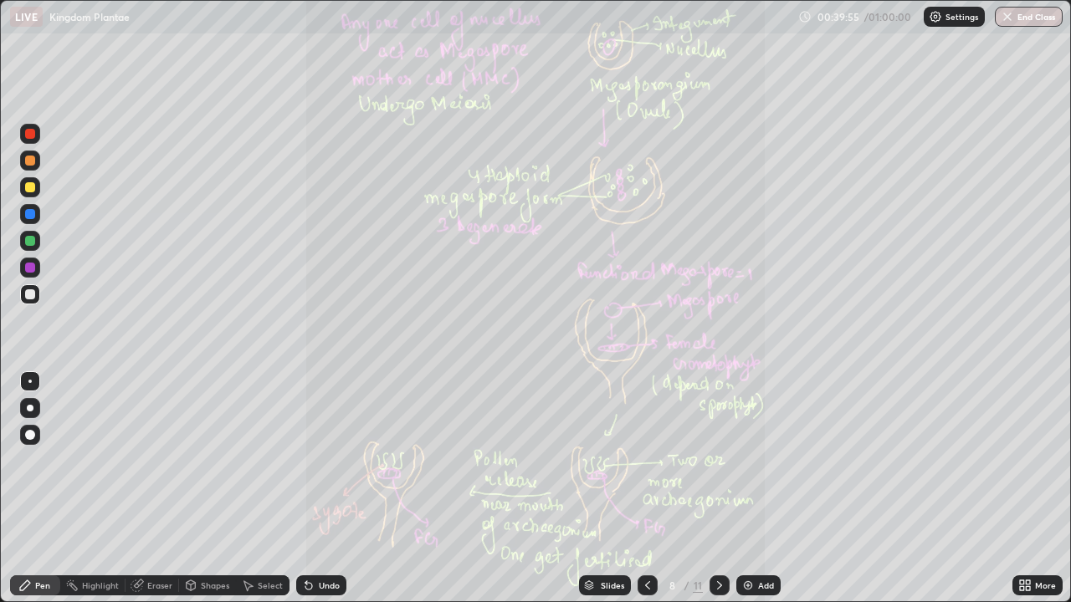
click at [710, 489] on div at bounding box center [719, 586] width 20 height 20
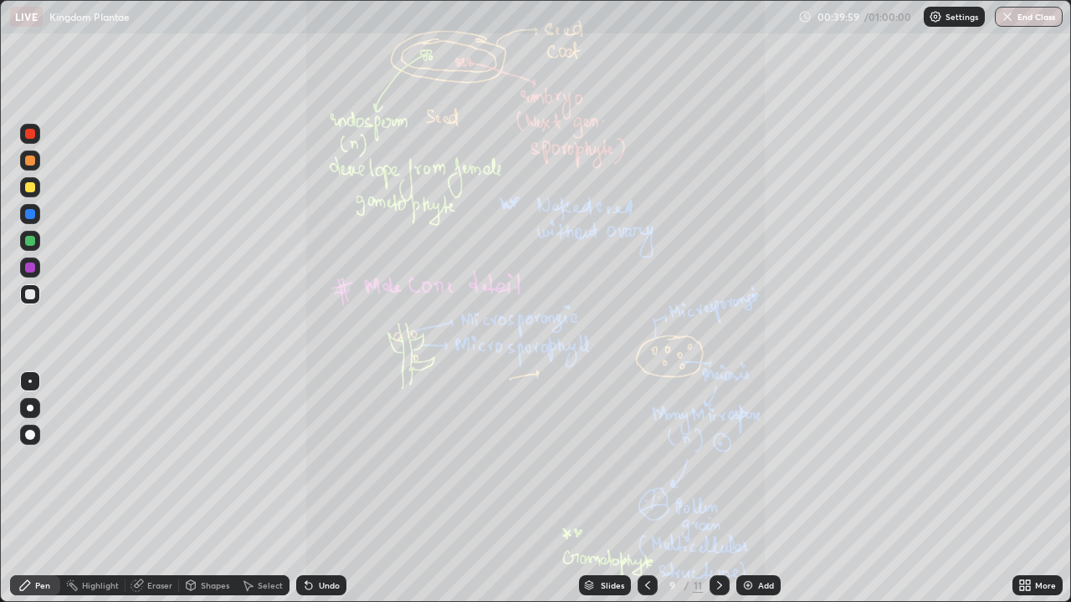
click at [1021, 489] on icon at bounding box center [1022, 583] width 4 height 4
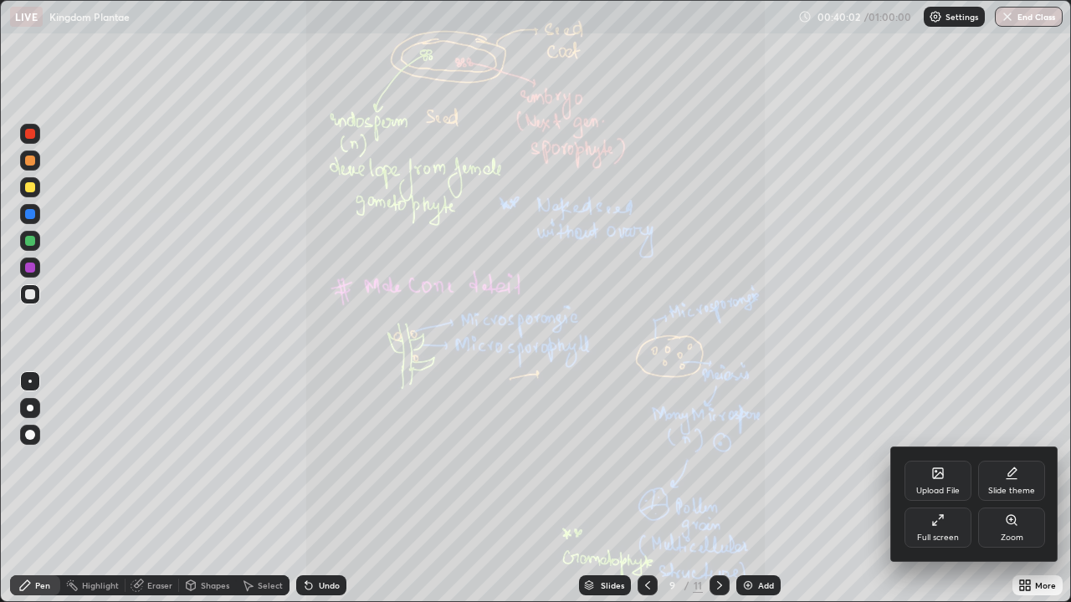
click at [1009, 489] on icon at bounding box center [1011, 520] width 13 height 13
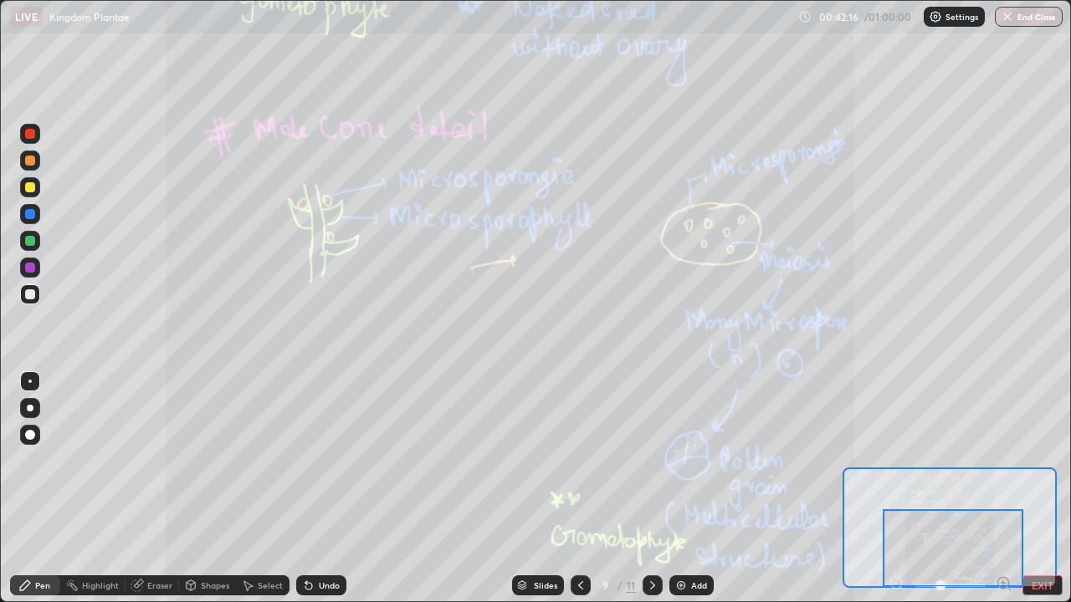
click at [652, 489] on icon at bounding box center [652, 585] width 5 height 8
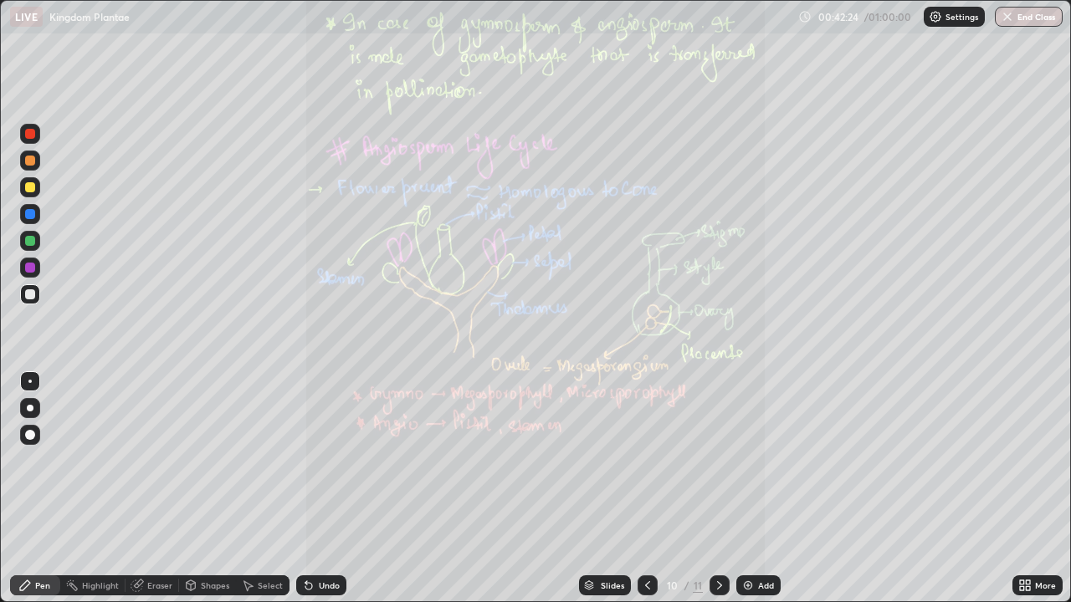
click at [1021, 489] on icon at bounding box center [1022, 588] width 4 height 4
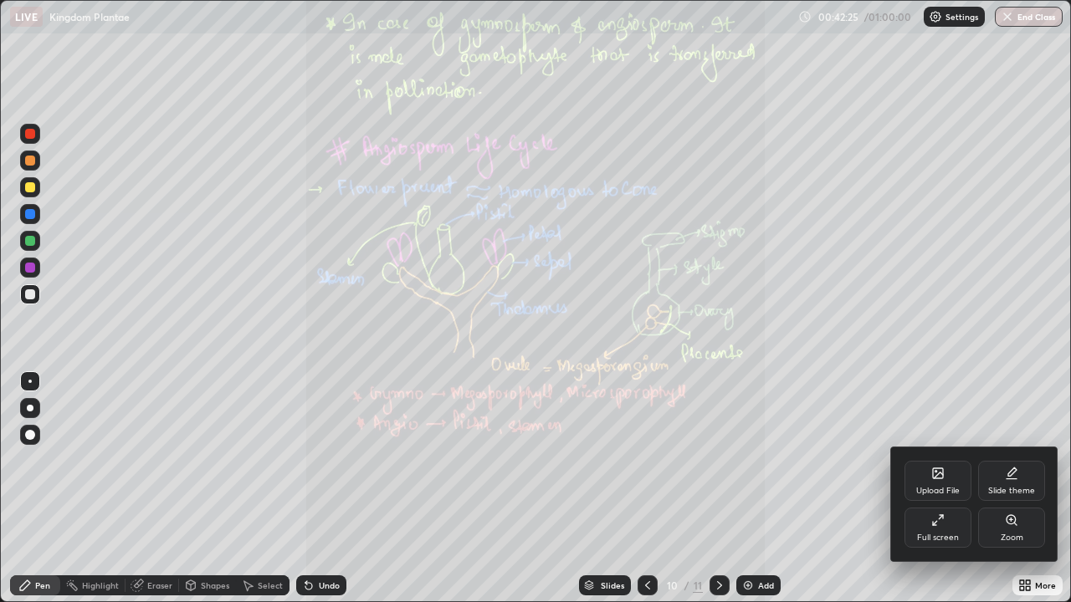
click at [1016, 489] on icon at bounding box center [1015, 524] width 3 height 3
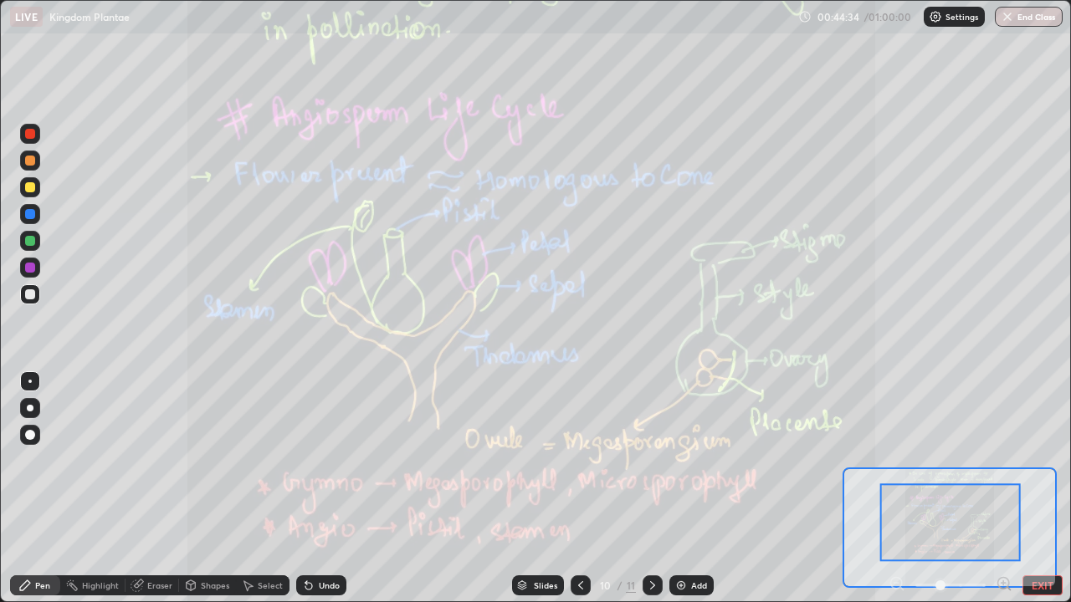
click at [642, 489] on div at bounding box center [652, 586] width 20 height 20
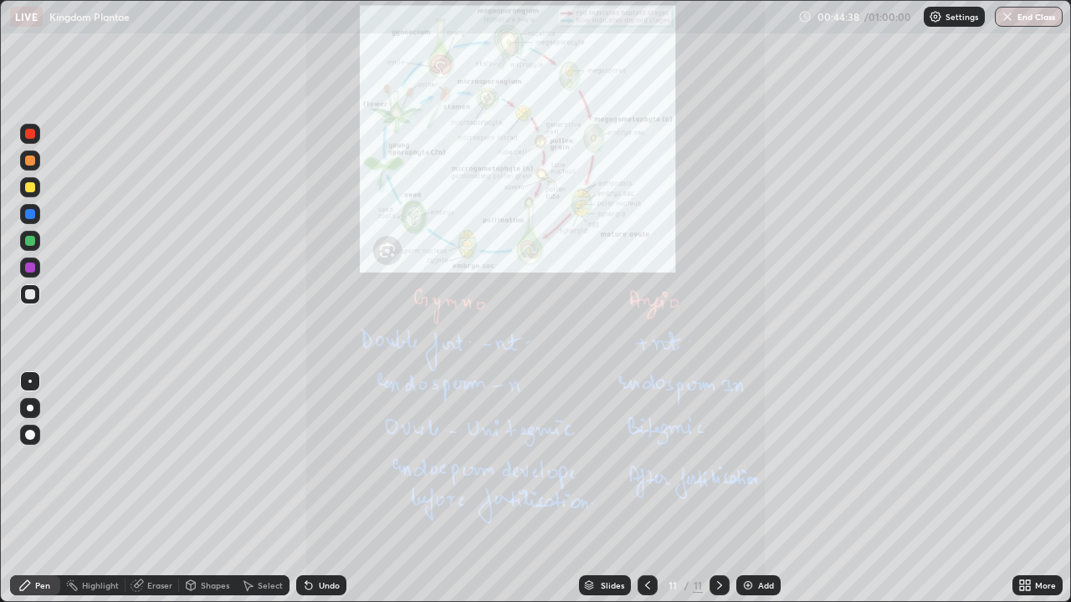
click at [1021, 489] on icon at bounding box center [1022, 583] width 4 height 4
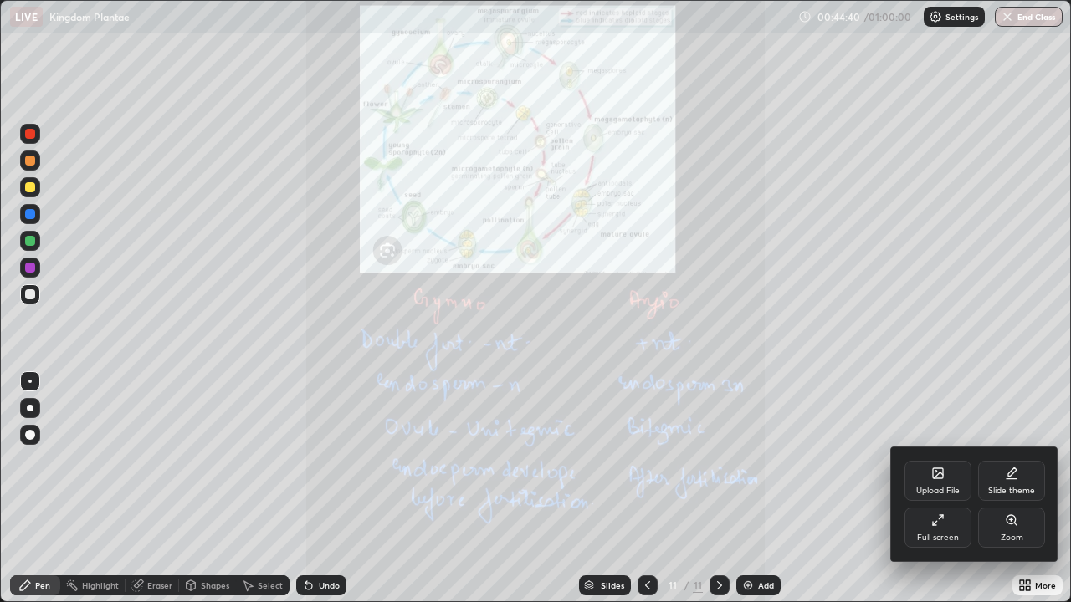
click at [1006, 489] on icon at bounding box center [1011, 520] width 13 height 13
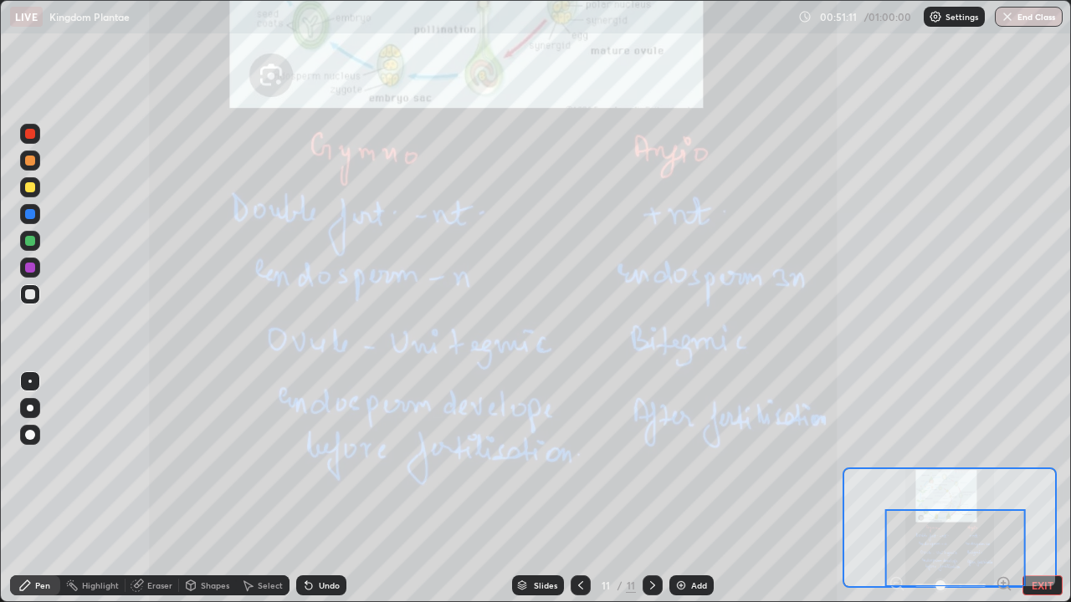
click at [1042, 489] on button "EXIT" at bounding box center [1042, 586] width 40 height 20
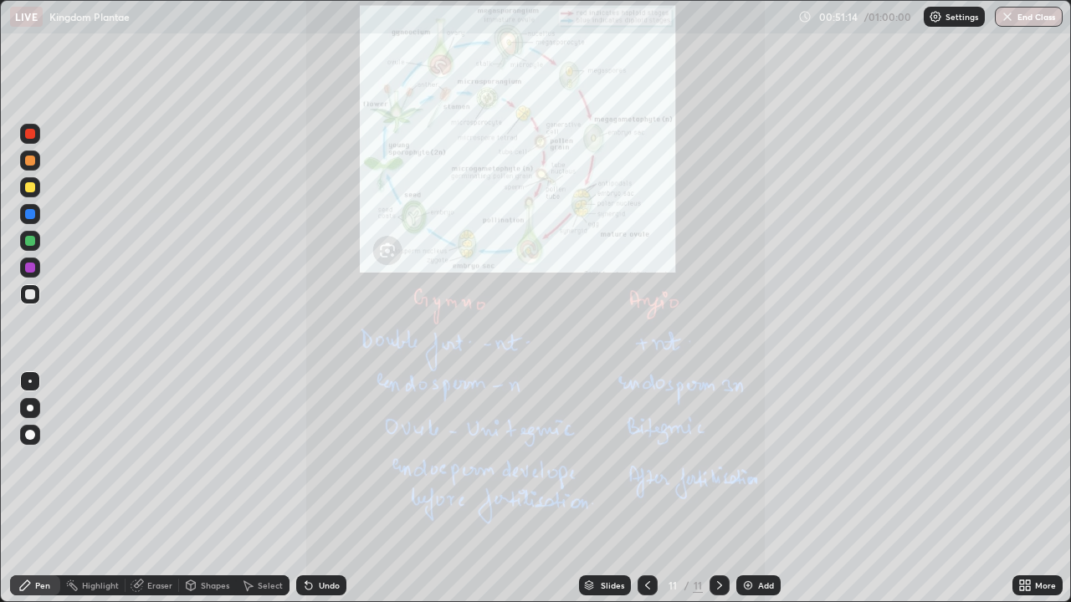
click at [1028, 489] on icon at bounding box center [1028, 583] width 4 height 4
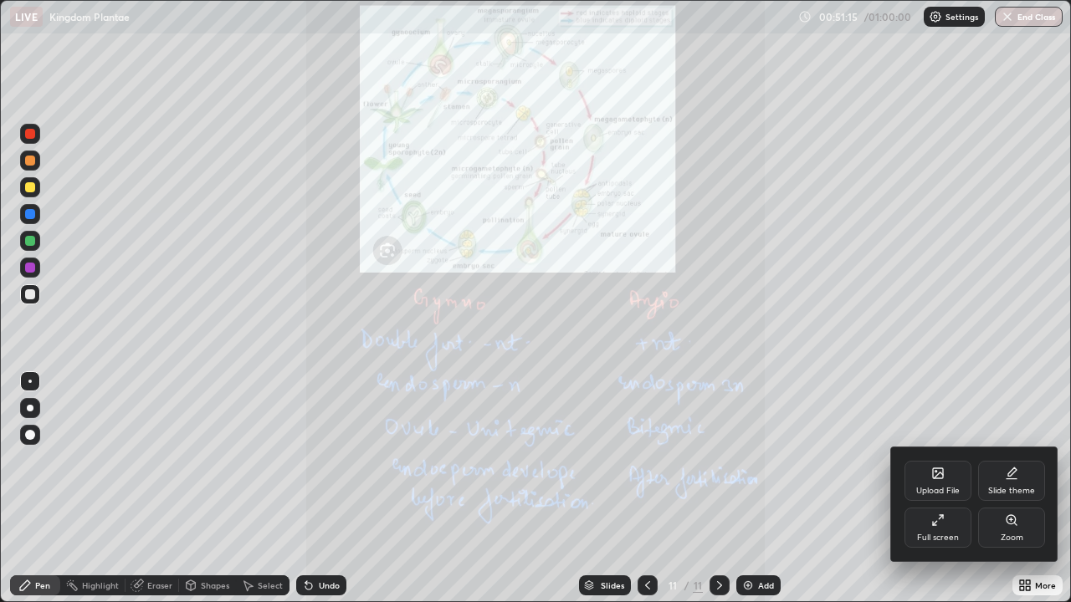
click at [936, 481] on div "Upload File" at bounding box center [937, 481] width 67 height 40
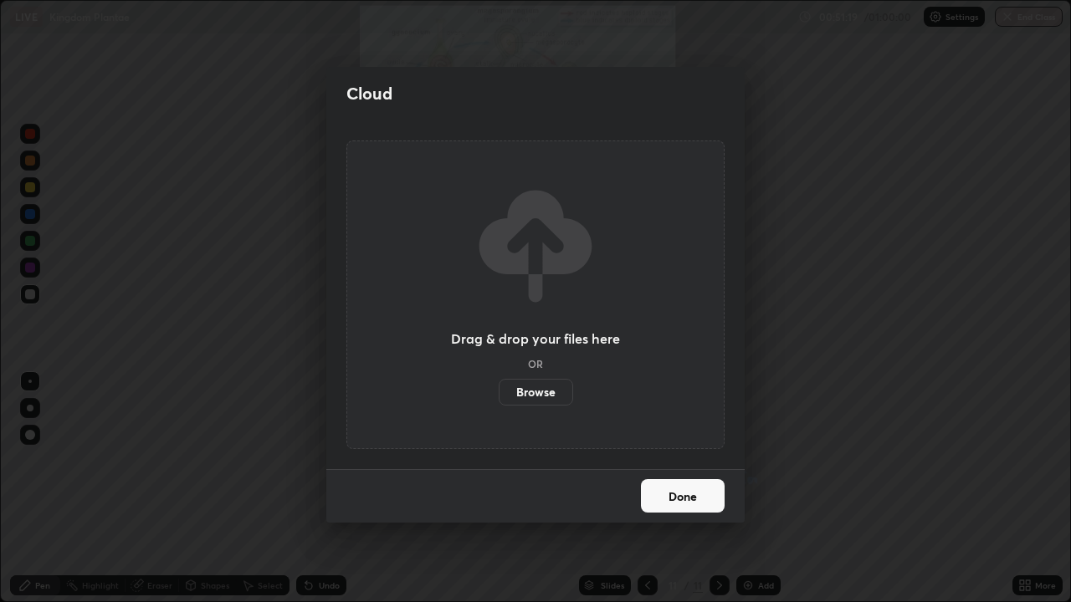
click at [518, 390] on label "Browse" at bounding box center [536, 392] width 74 height 27
click at [499, 390] on input "Browse" at bounding box center [499, 392] width 0 height 27
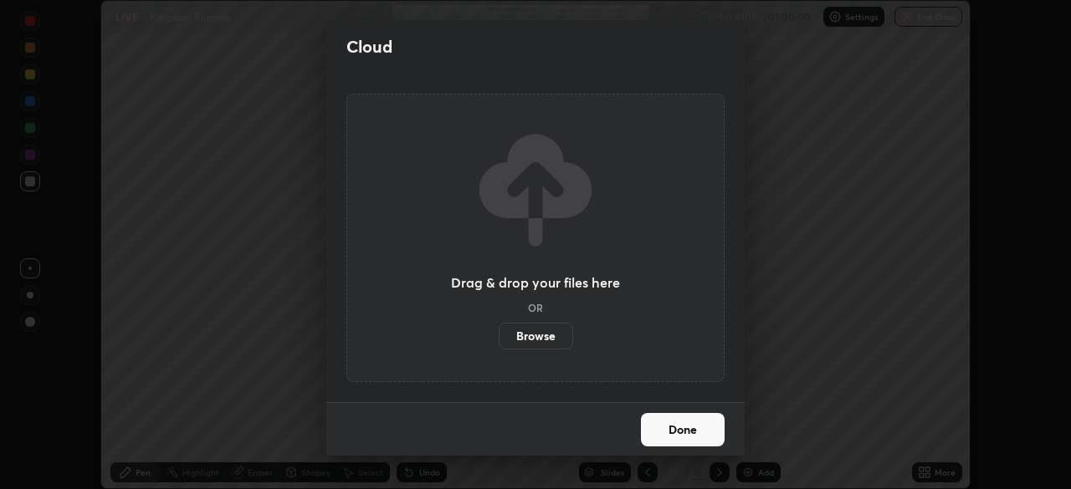
scroll to position [83162, 82580]
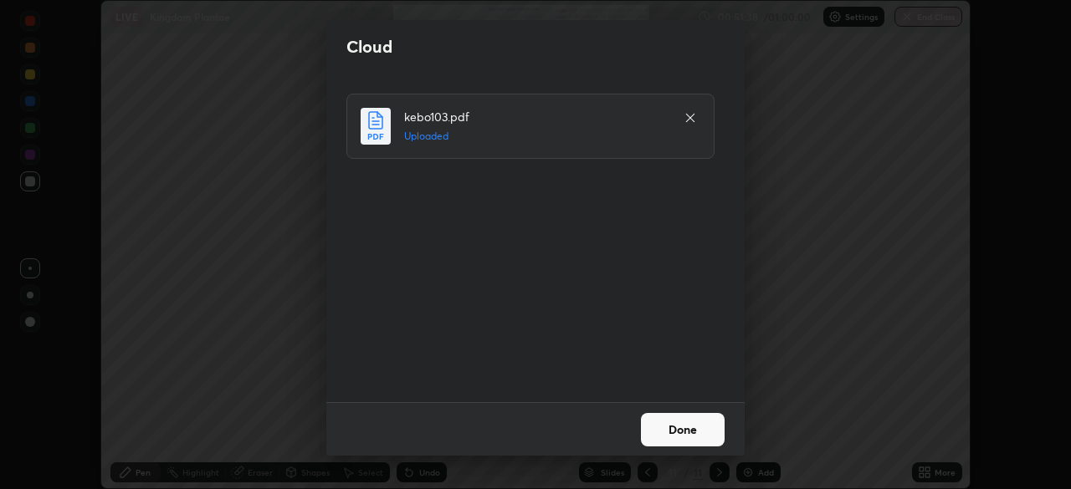
click at [673, 432] on button "Done" at bounding box center [683, 429] width 84 height 33
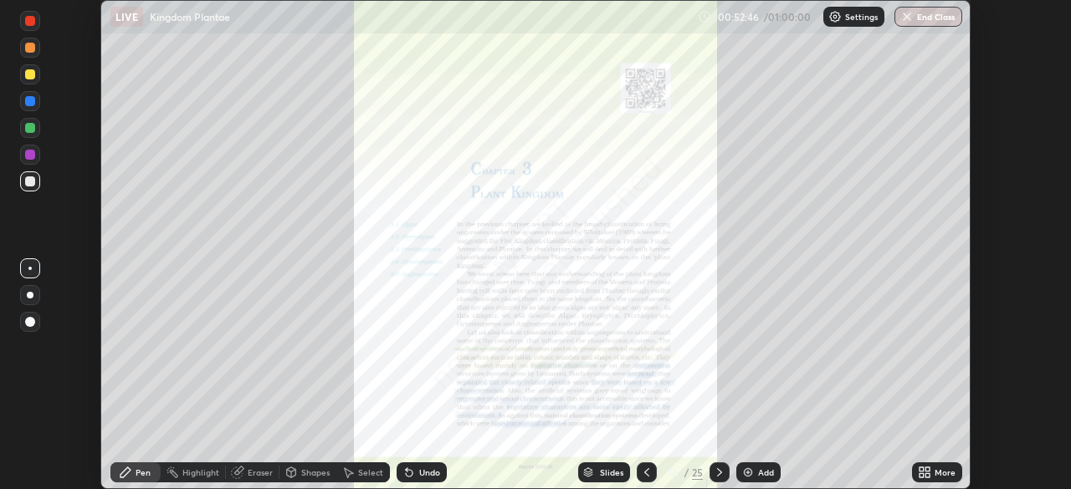
click at [603, 476] on div "Slides" at bounding box center [611, 472] width 23 height 8
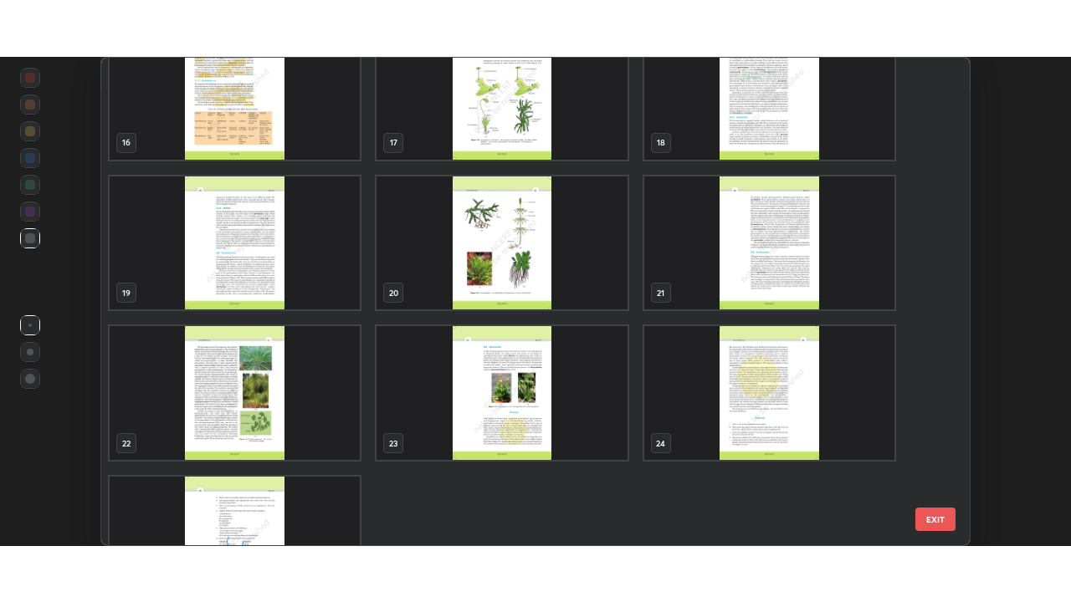
scroll to position [864, 0]
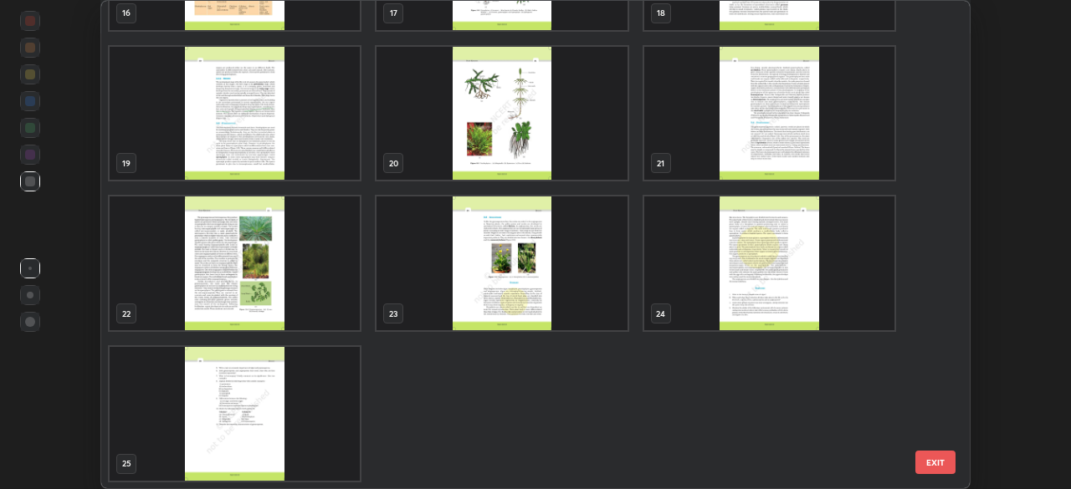
click at [765, 141] on img "grid" at bounding box center [769, 114] width 250 height 134
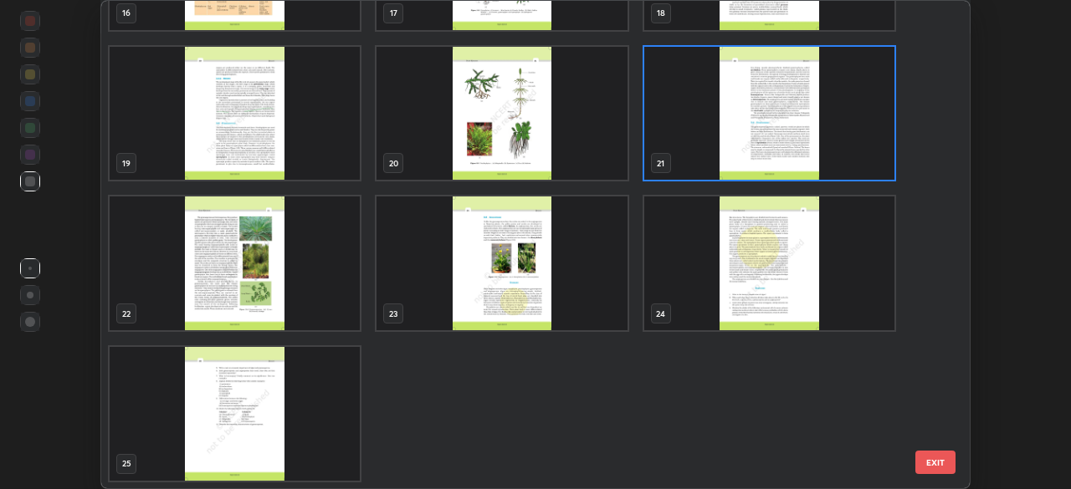
click at [765, 141] on img "grid" at bounding box center [769, 114] width 250 height 134
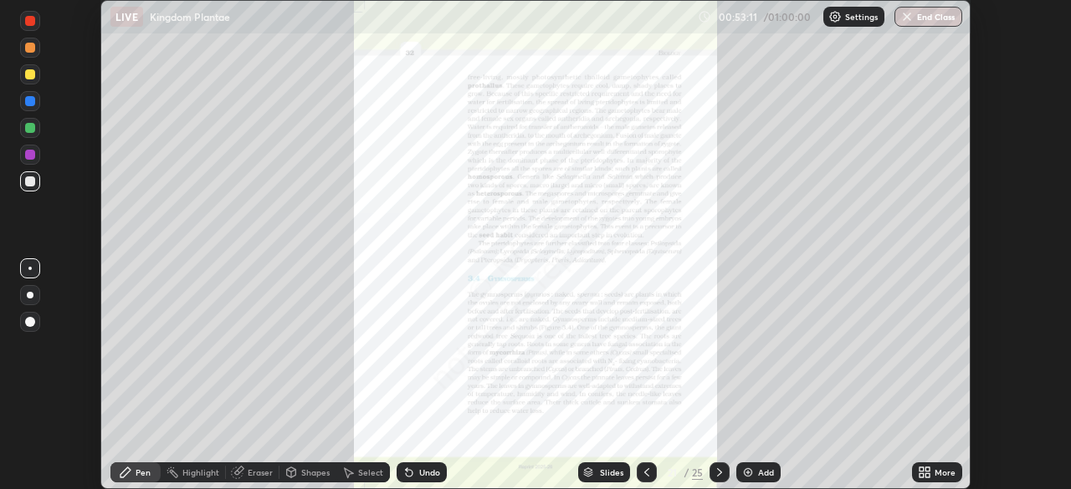
click at [922, 473] on icon at bounding box center [924, 472] width 13 height 13
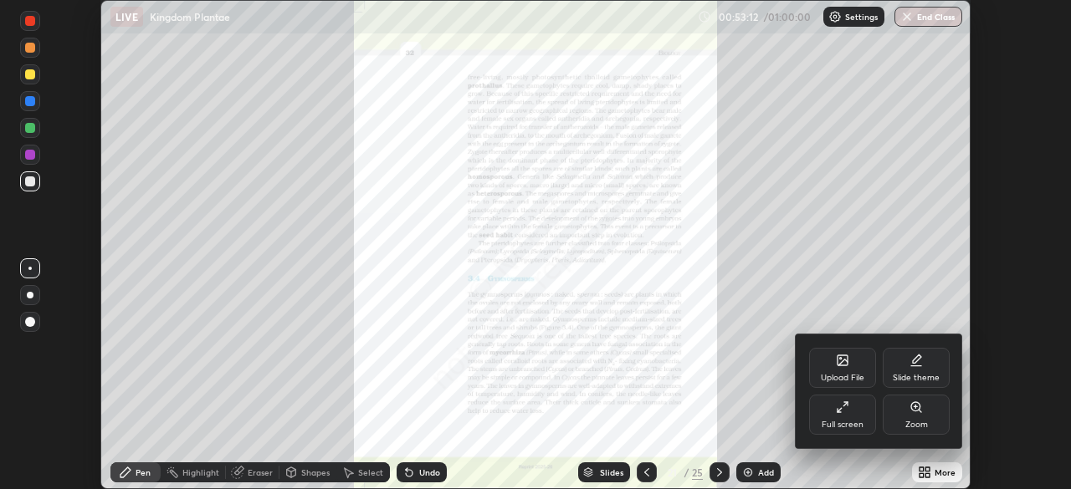
click at [840, 422] on div "Full screen" at bounding box center [842, 425] width 42 height 8
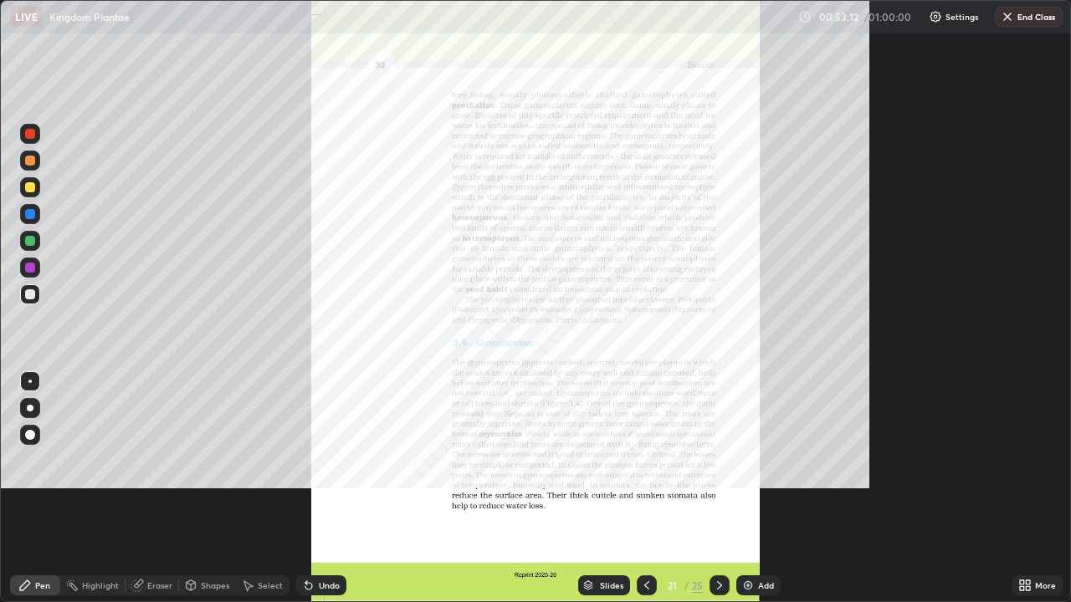
scroll to position [602, 1071]
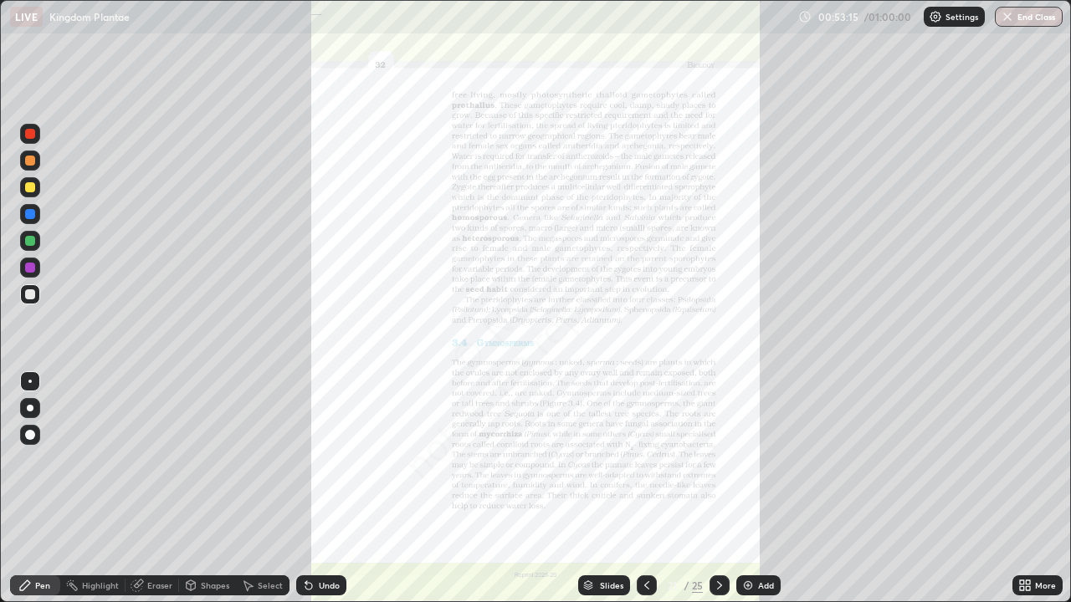
click at [1021, 489] on icon at bounding box center [1022, 583] width 4 height 4
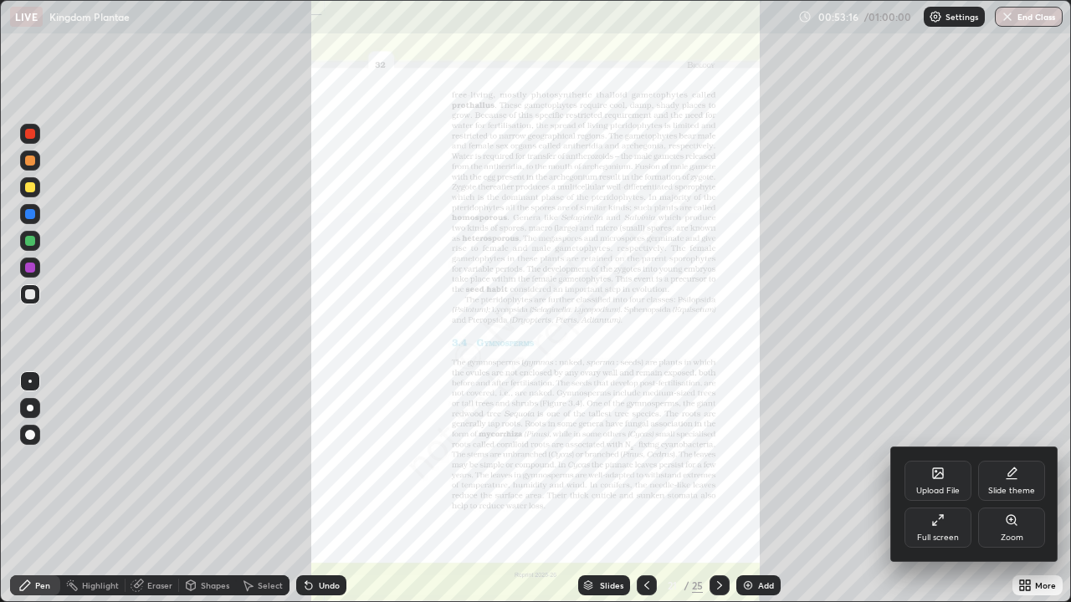
click at [1004, 489] on div "Zoom" at bounding box center [1011, 528] width 67 height 40
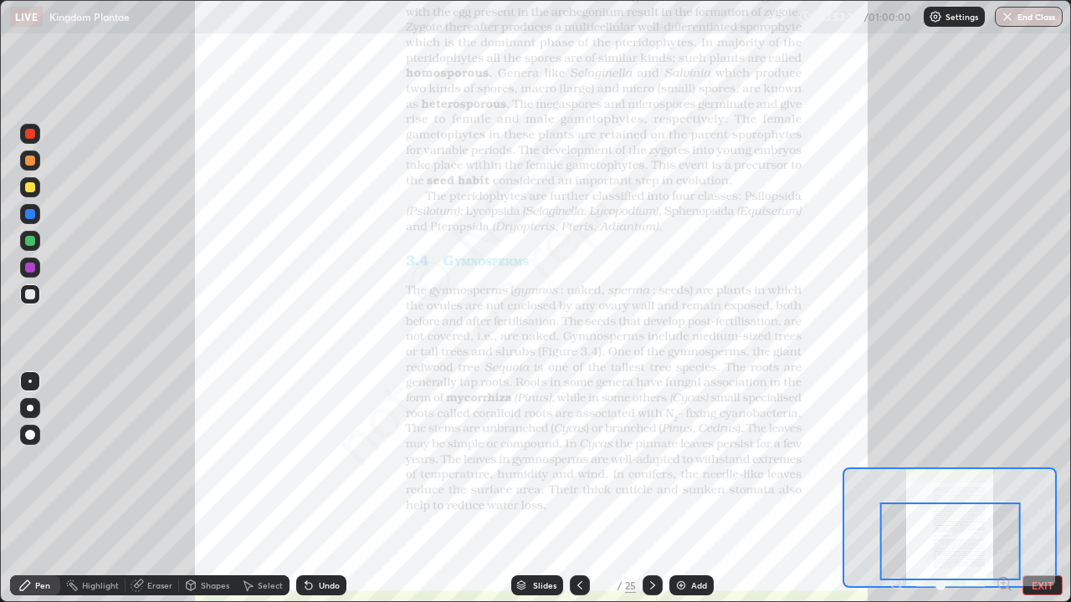
click at [28, 188] on div at bounding box center [30, 187] width 10 height 10
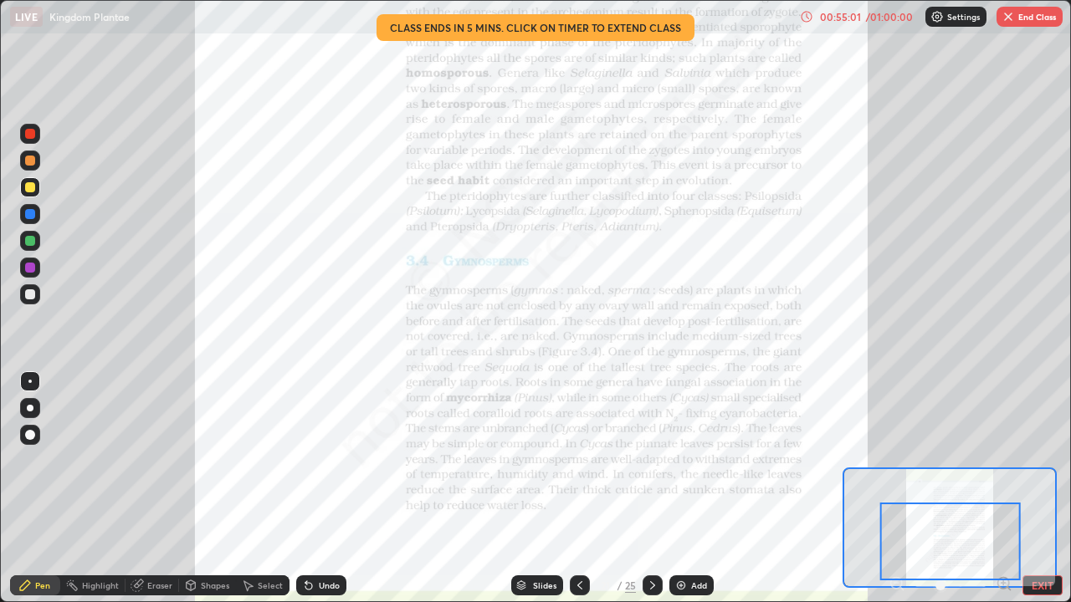
click at [648, 489] on icon at bounding box center [652, 585] width 13 height 13
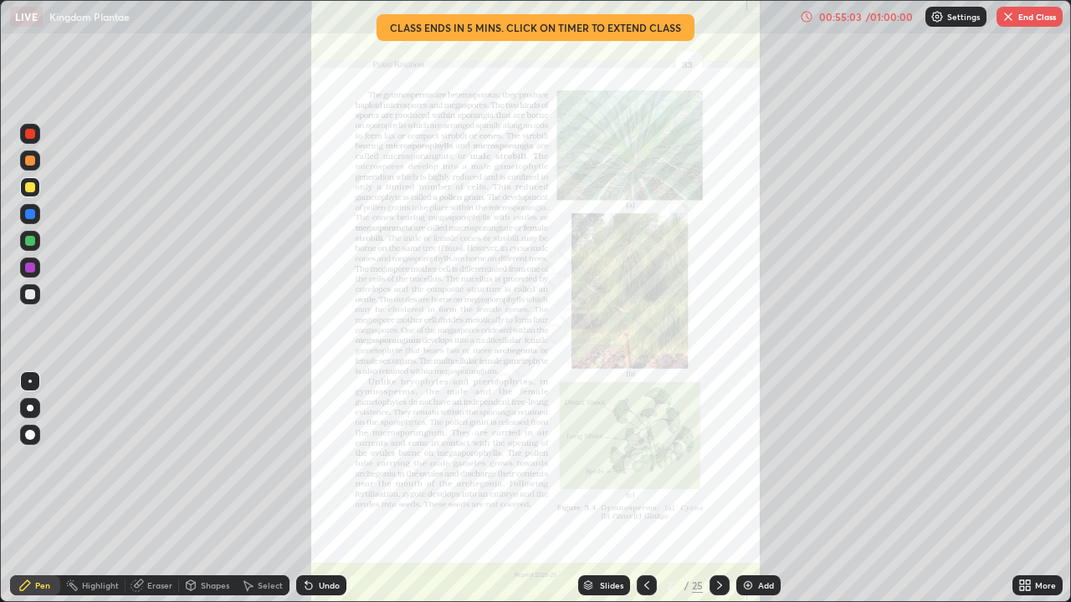
click at [1024, 489] on icon at bounding box center [1024, 585] width 13 height 13
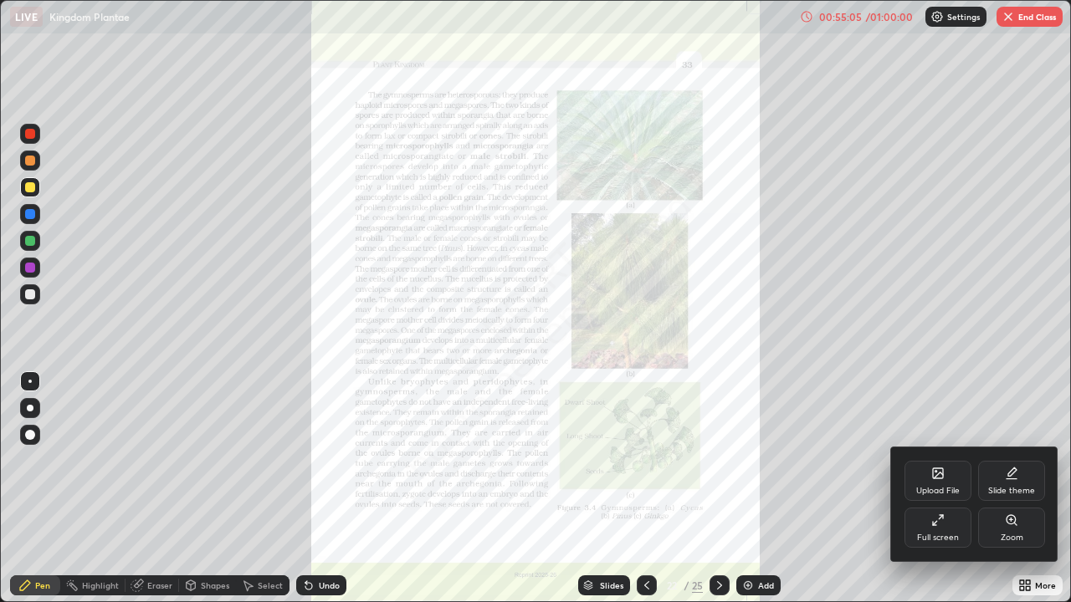
click at [1006, 489] on div "Zoom" at bounding box center [1011, 528] width 67 height 40
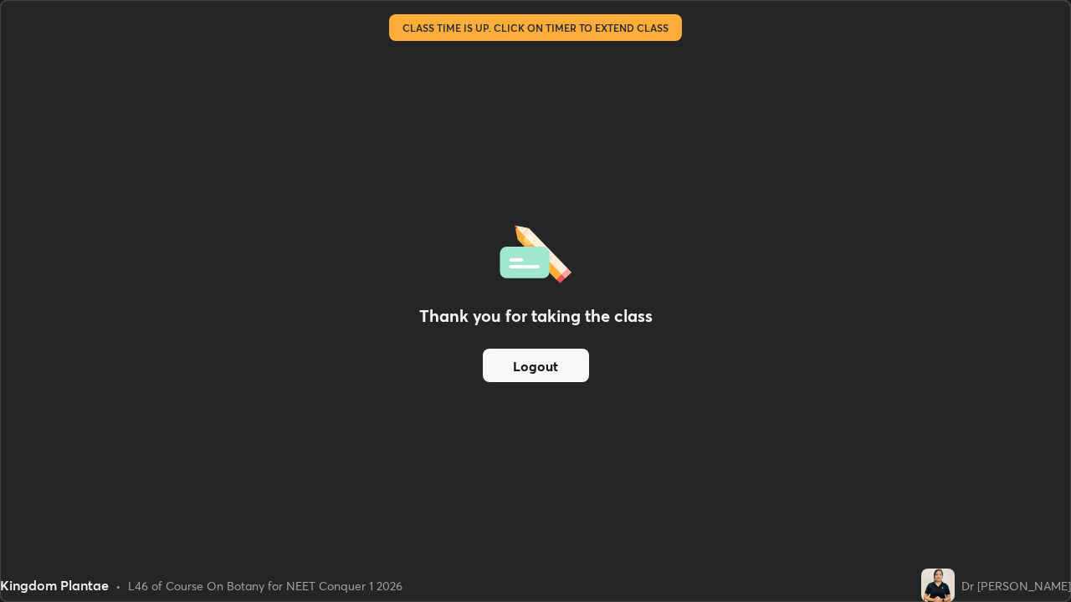
click at [561, 356] on button "Logout" at bounding box center [536, 365] width 106 height 33
click at [556, 363] on button "Logout" at bounding box center [536, 365] width 106 height 33
click at [550, 376] on button "Logout" at bounding box center [536, 365] width 106 height 33
